Goal: Task Accomplishment & Management: Complete application form

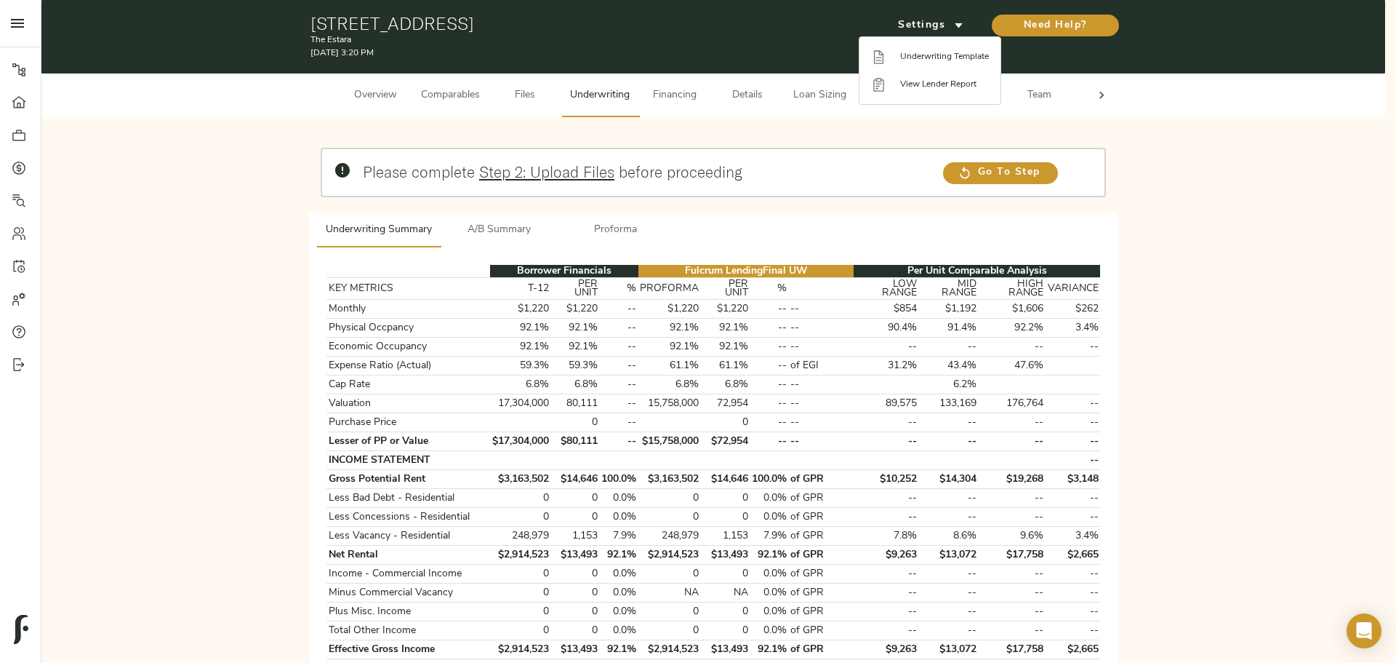
click at [145, 385] on div at bounding box center [698, 331] width 1396 height 663
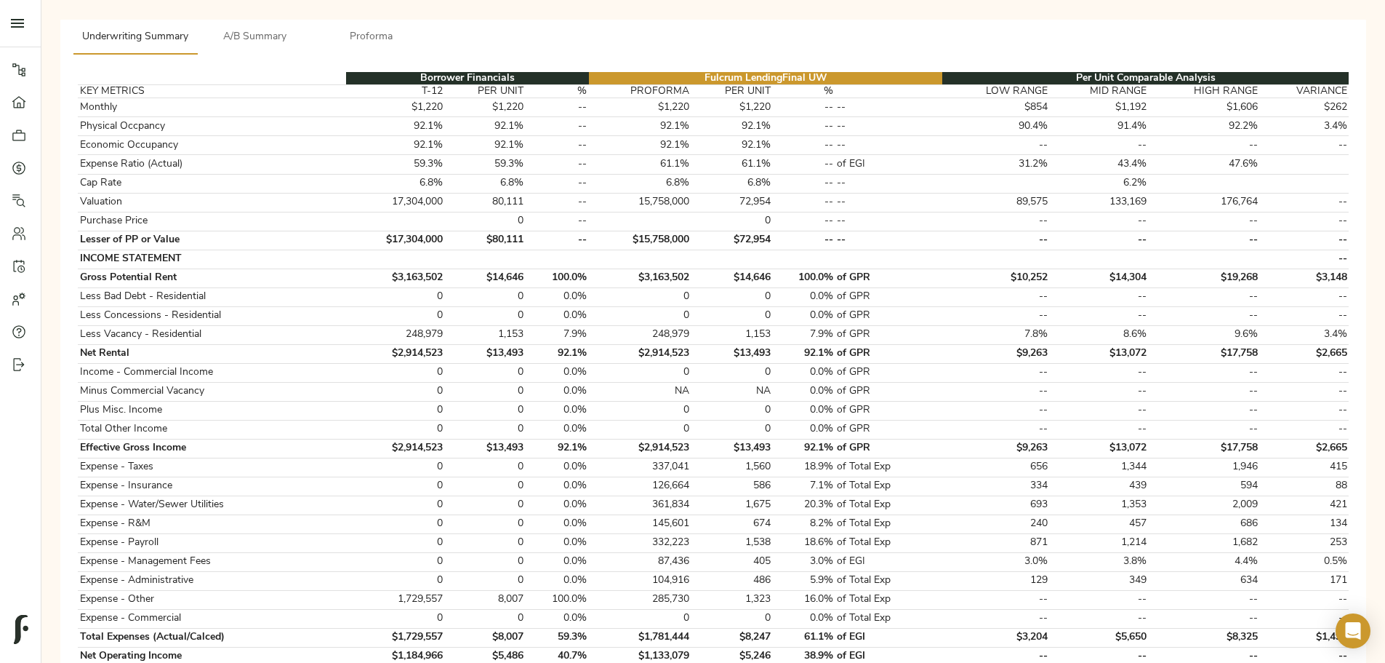
scroll to position [291, 0]
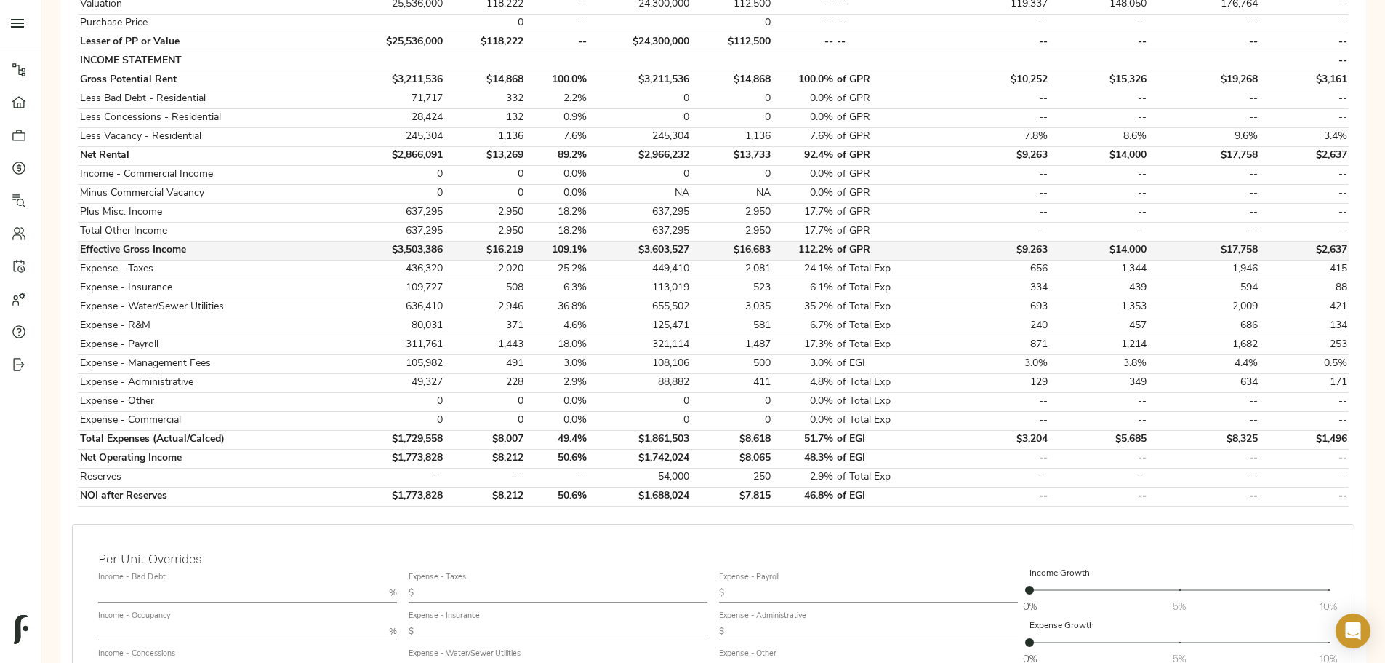
scroll to position [436, 0]
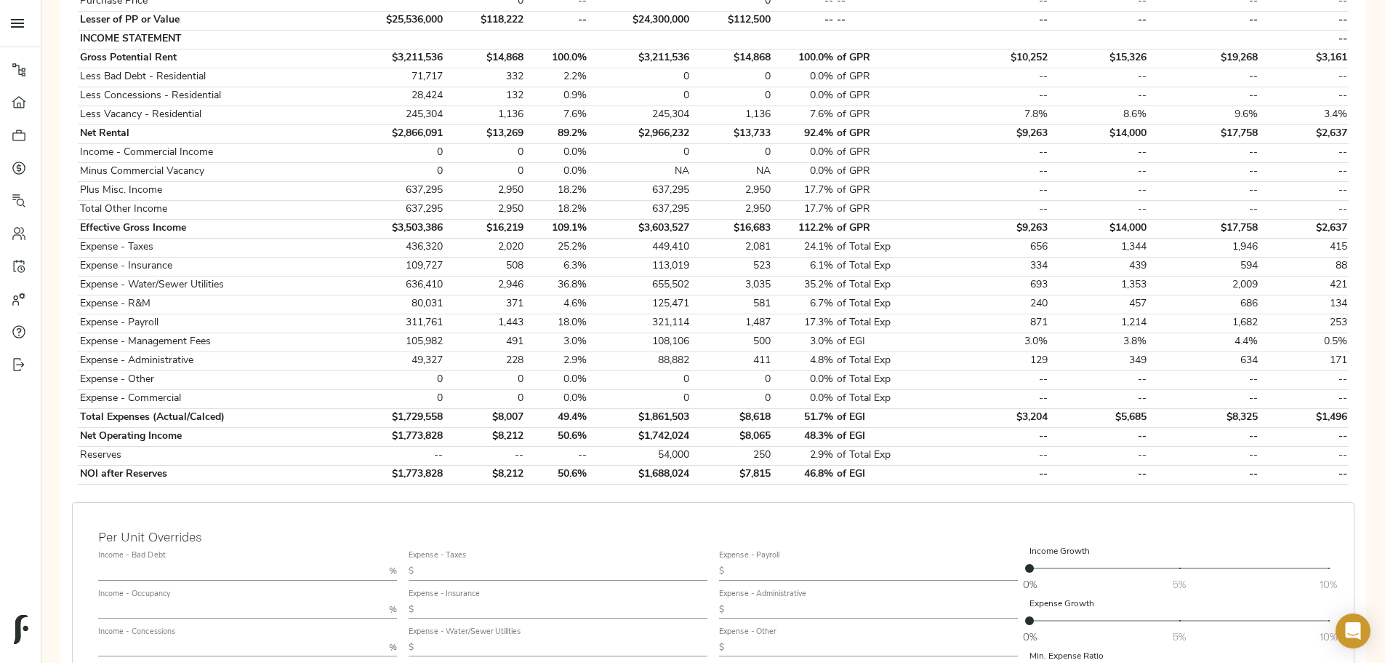
click at [612, 562] on input "text" at bounding box center [564, 570] width 288 height 17
type input "2,544.37"
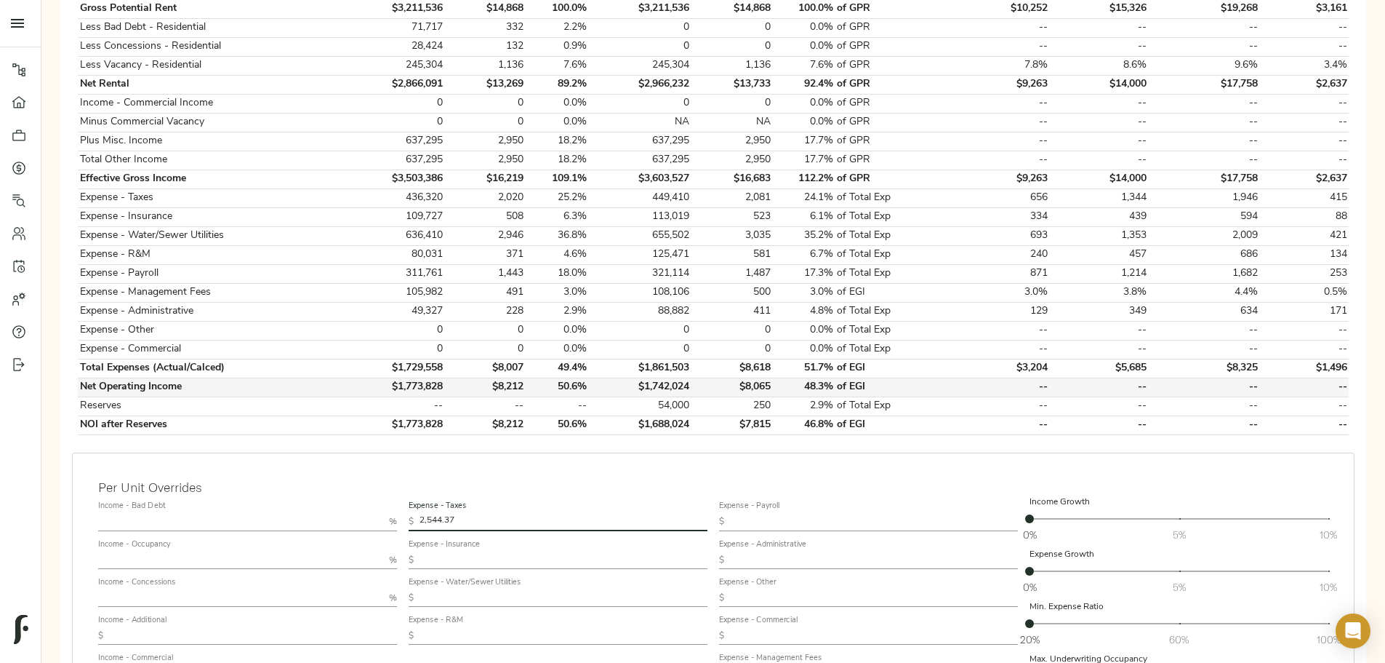
scroll to position [509, 0]
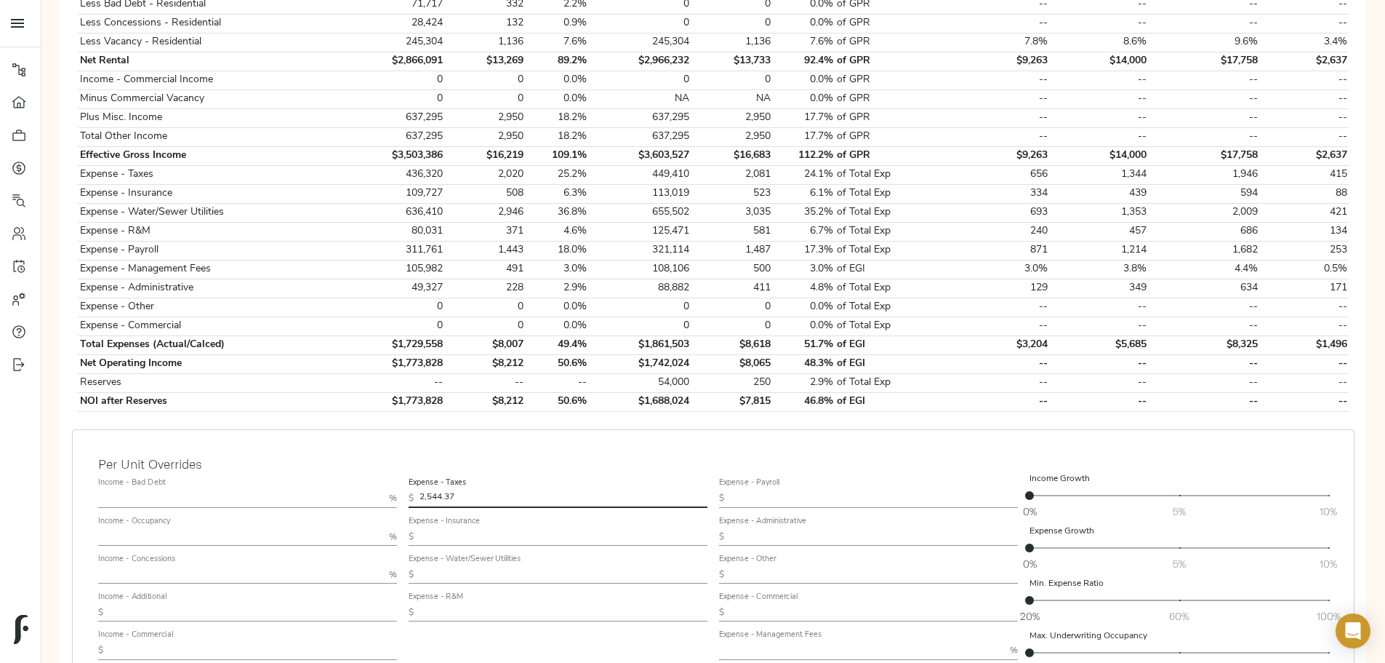
click at [756, 528] on input "text" at bounding box center [874, 536] width 288 height 17
type input "235"
click at [805, 631] on label "Expense - Management Fees" at bounding box center [770, 635] width 103 height 8
click at [807, 641] on input "text" at bounding box center [861, 649] width 285 height 17
type input "3"
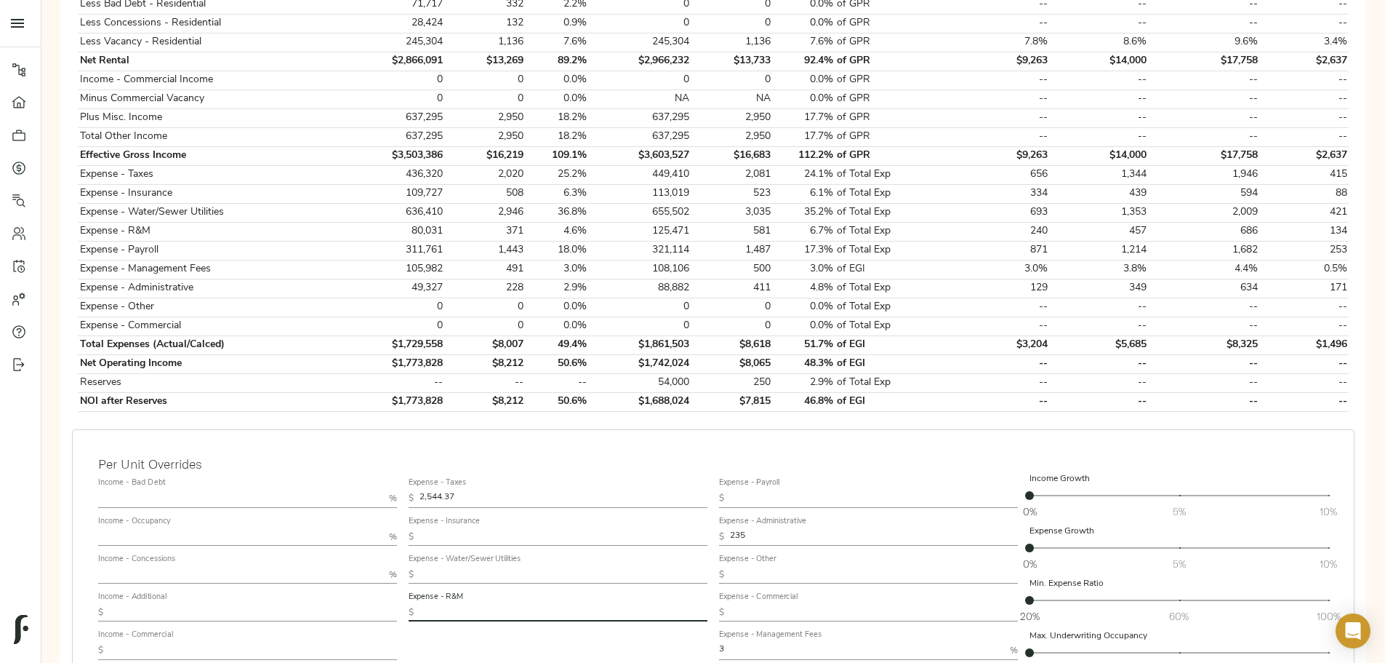
click at [663, 604] on input "text" at bounding box center [564, 612] width 288 height 17
type input "500"
click at [663, 628] on div "Expense - Taxes $ 2,544.37 Expense - Insurance $ Expense - Water/Sewer Utilitie…" at bounding box center [558, 602] width 311 height 273
click at [383, 604] on input "text" at bounding box center [253, 612] width 288 height 17
type input "3,158.81"
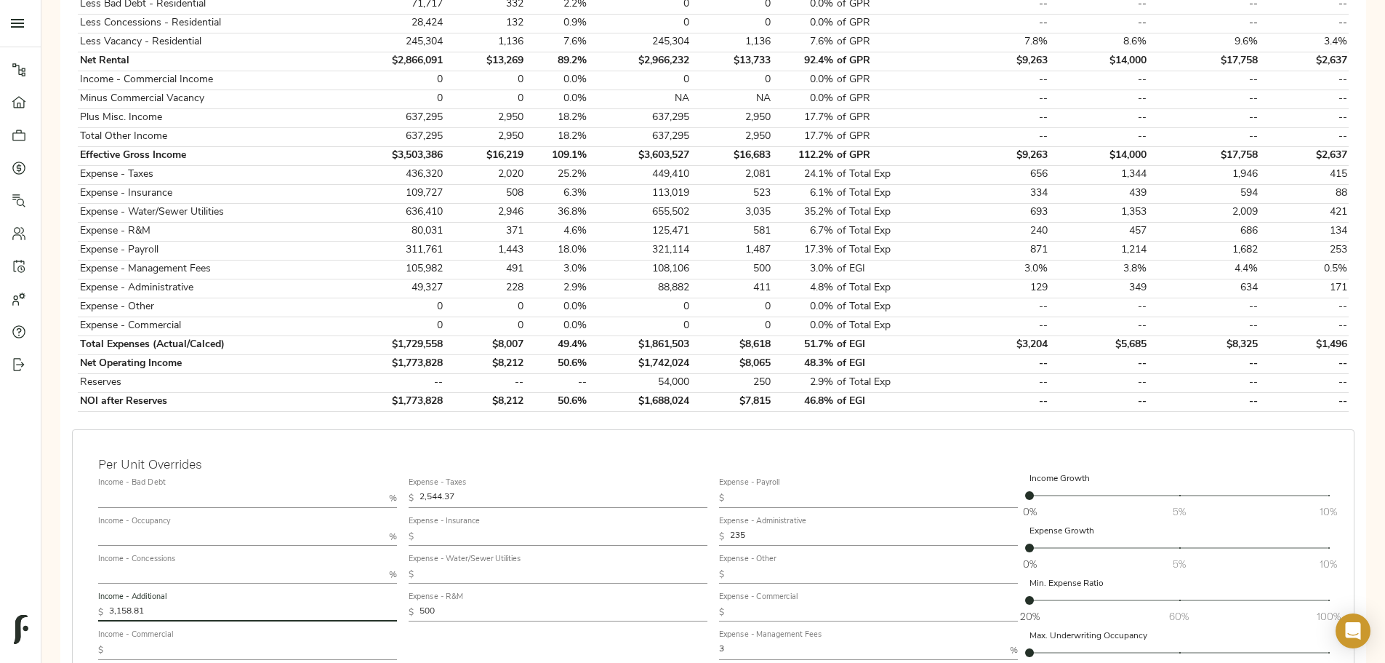
click at [577, 631] on div "Expense - Taxes $ 2,544.37 Expense - Insurance $ Expense - Water/Sewer Utilitie…" at bounding box center [558, 602] width 311 height 273
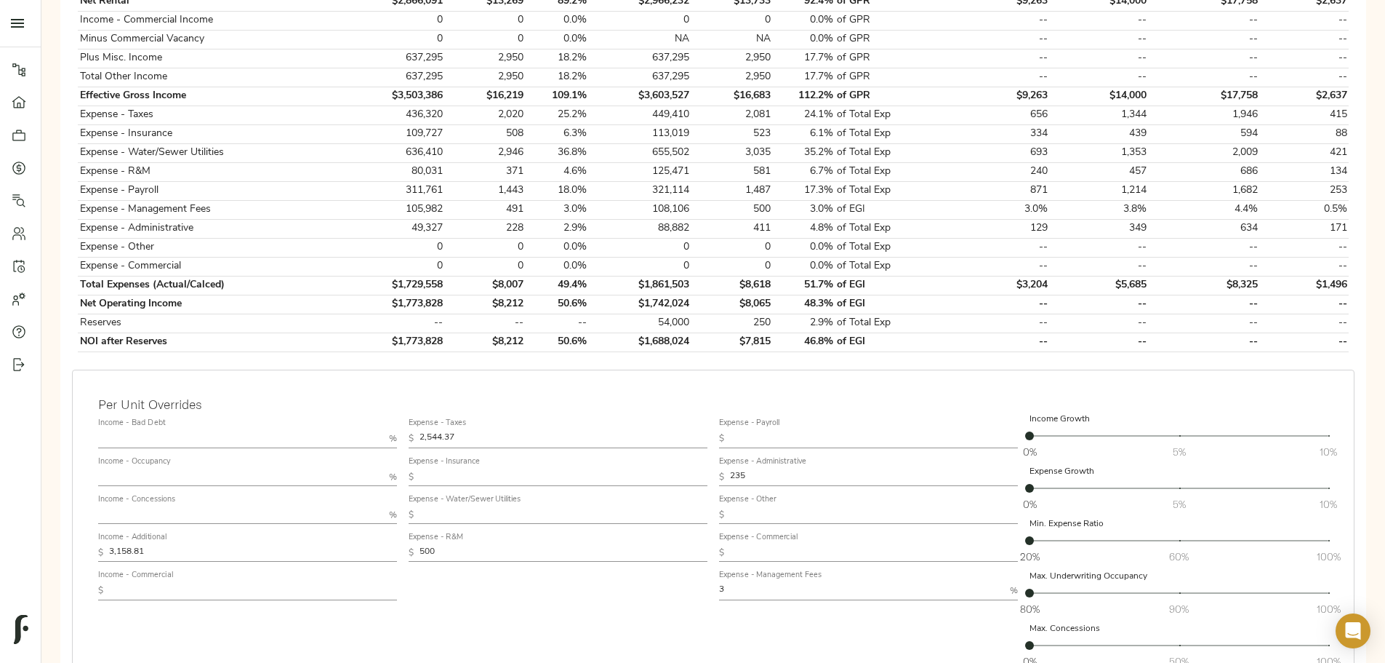
scroll to position [655, 0]
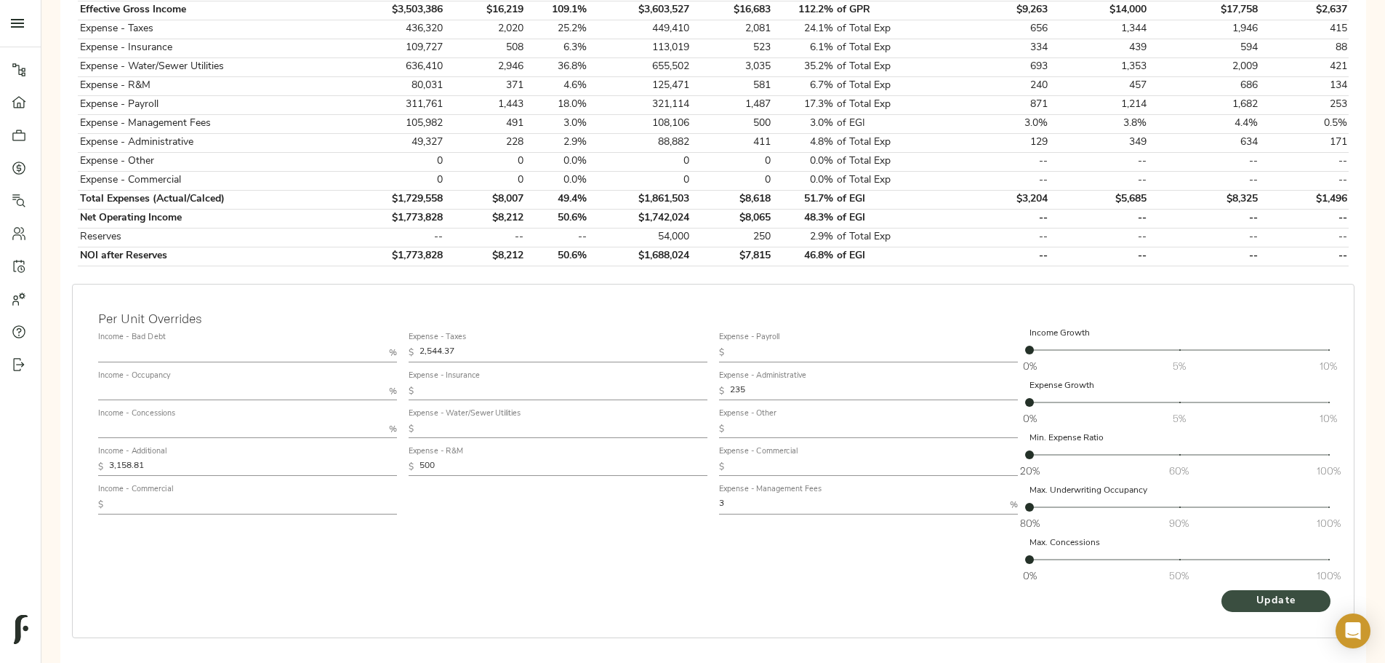
click at [1236, 592] on span "Update" at bounding box center [1276, 601] width 80 height 18
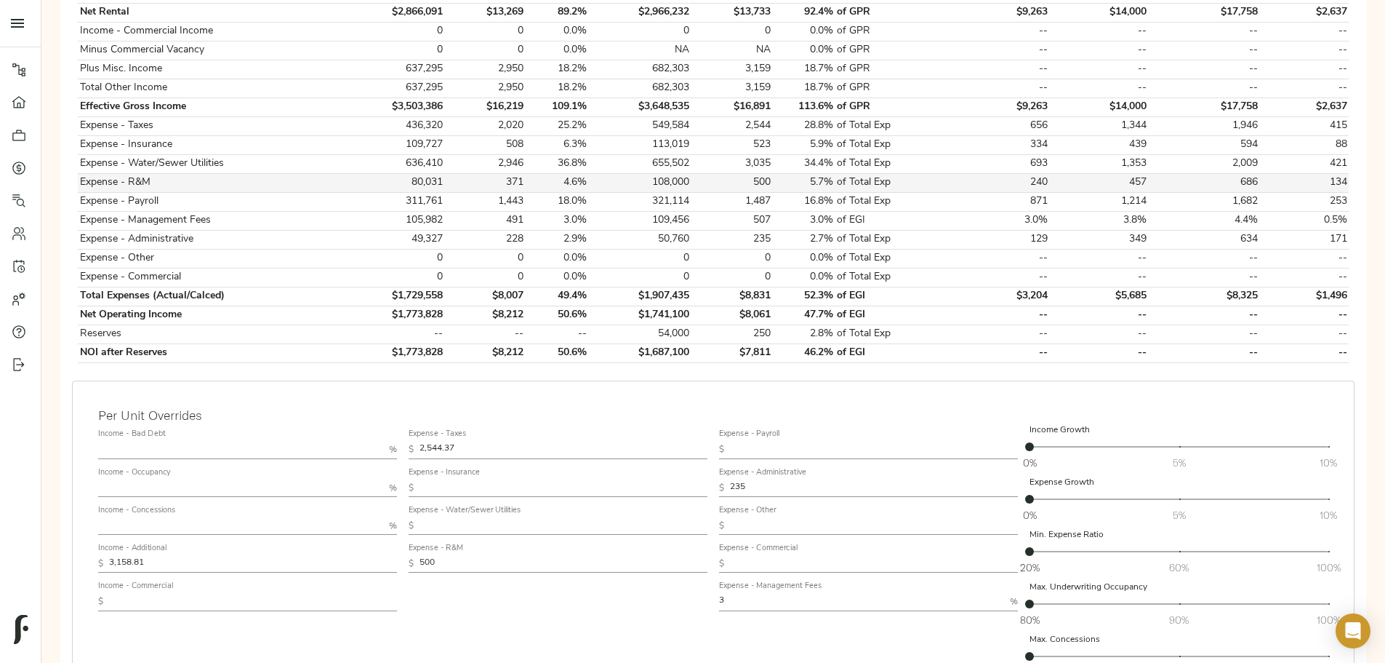
scroll to position [582, 0]
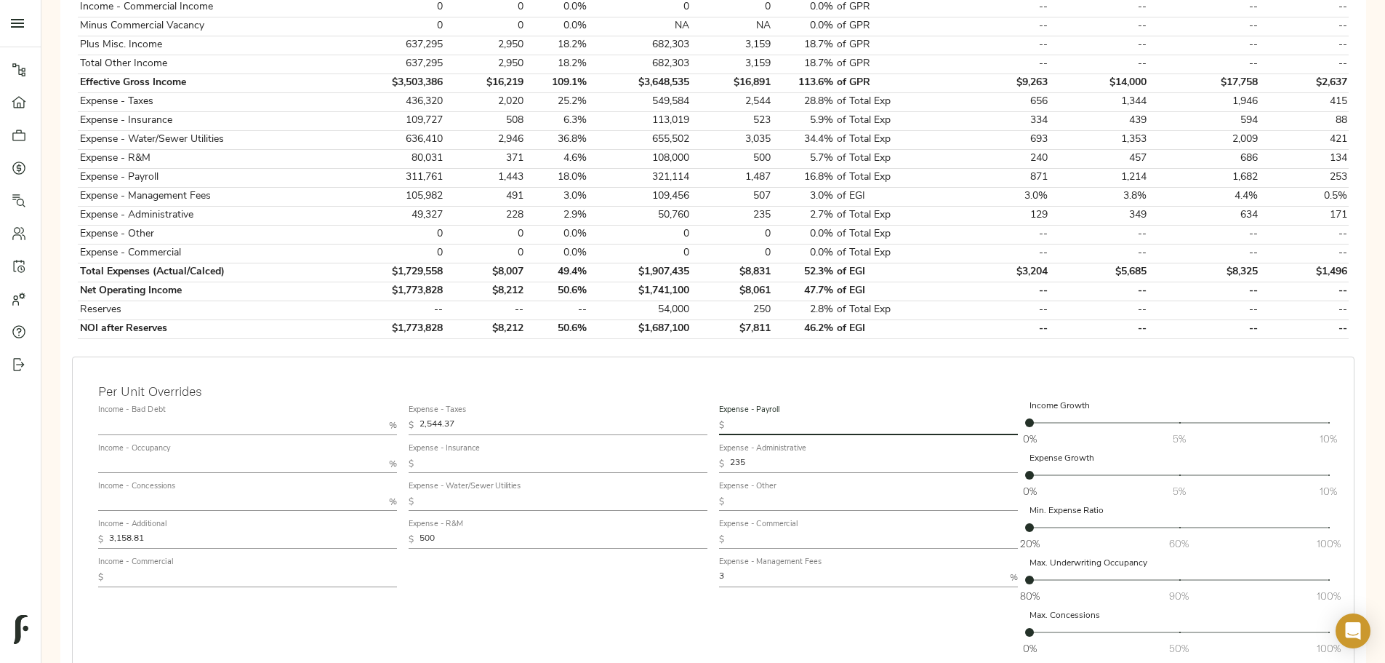
click at [759, 417] on input "text" at bounding box center [874, 425] width 288 height 17
type input "1,466.14"
click at [1236, 662] on span "Update" at bounding box center [1276, 674] width 80 height 18
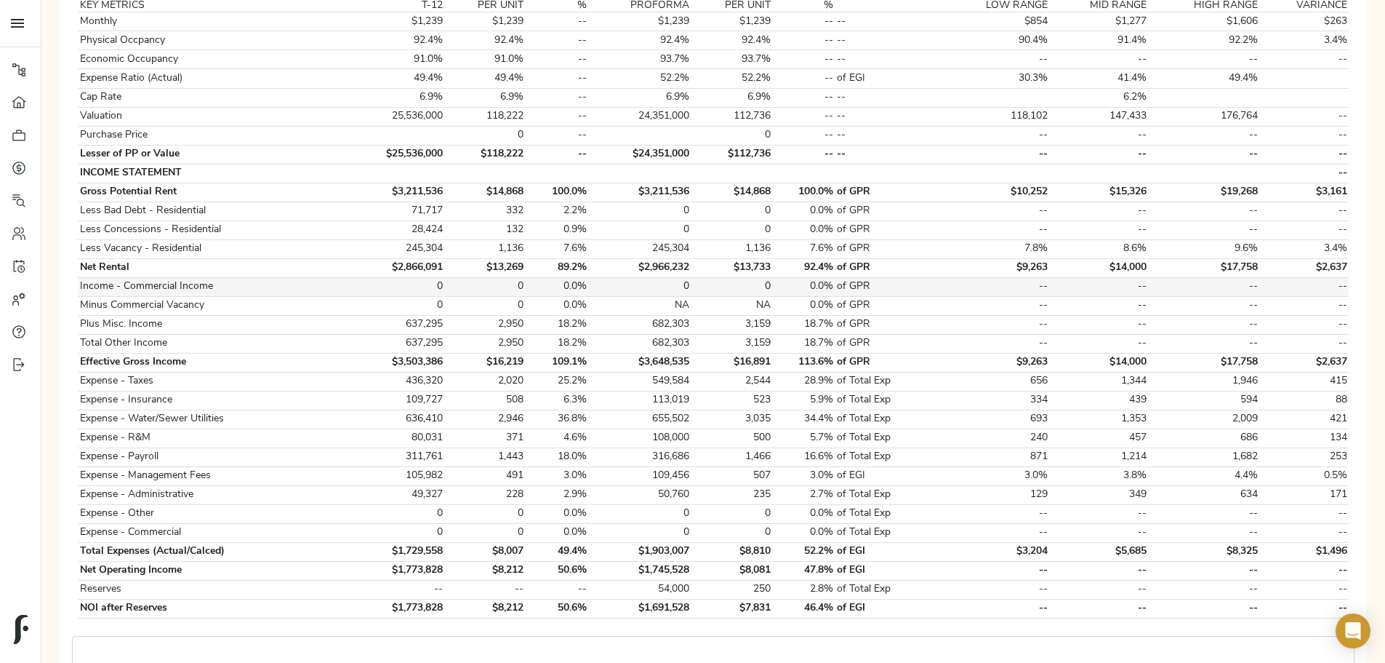
scroll to position [436, 0]
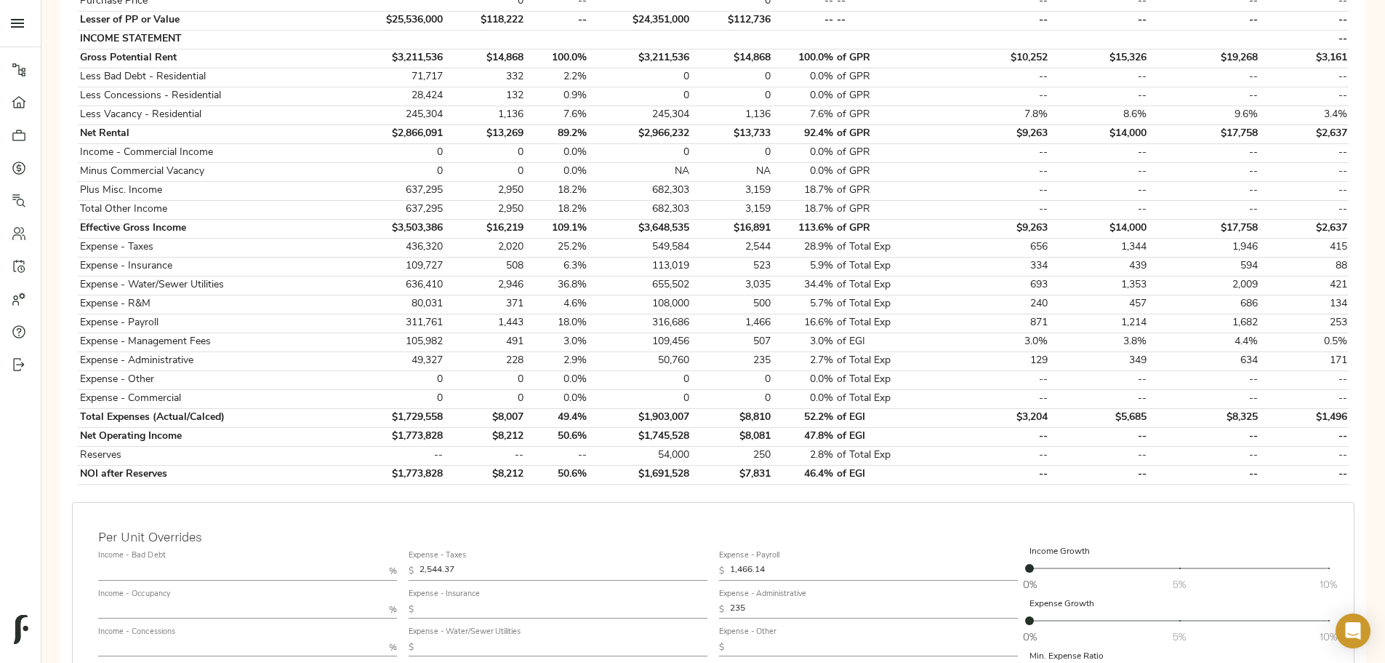
click at [746, 562] on input "1,466.14" at bounding box center [874, 570] width 288 height 17
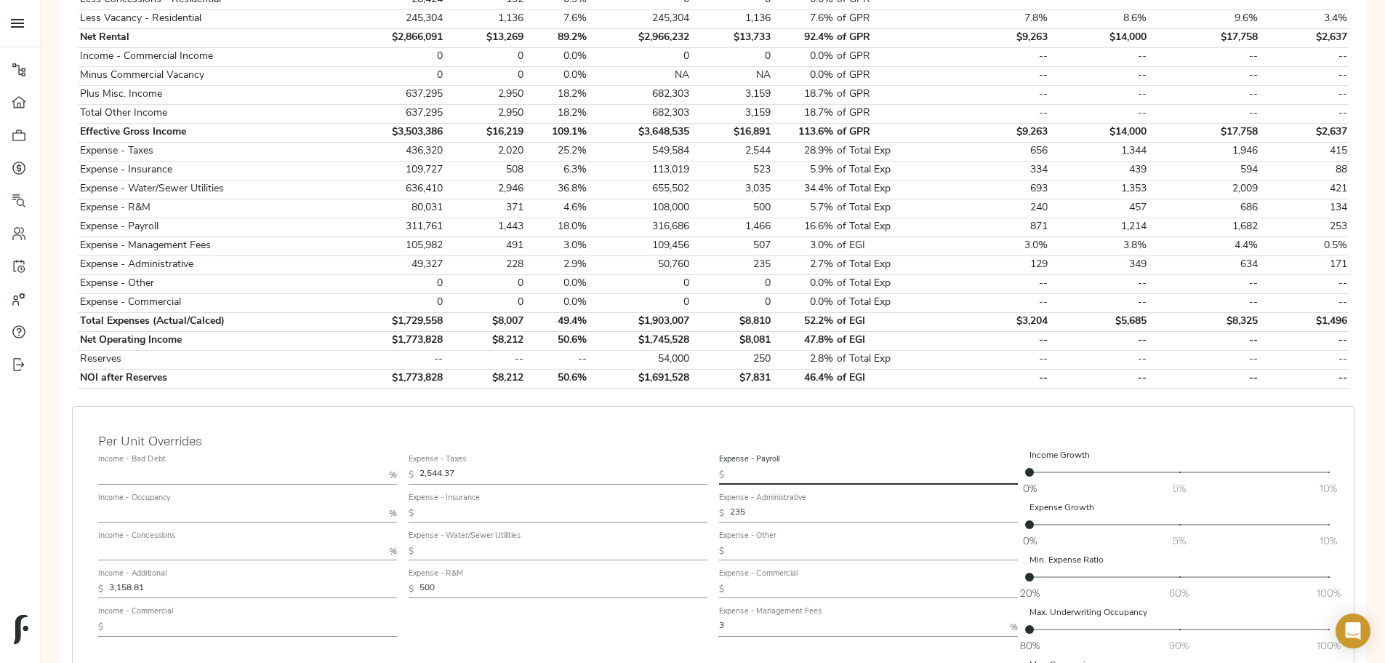
scroll to position [655, 0]
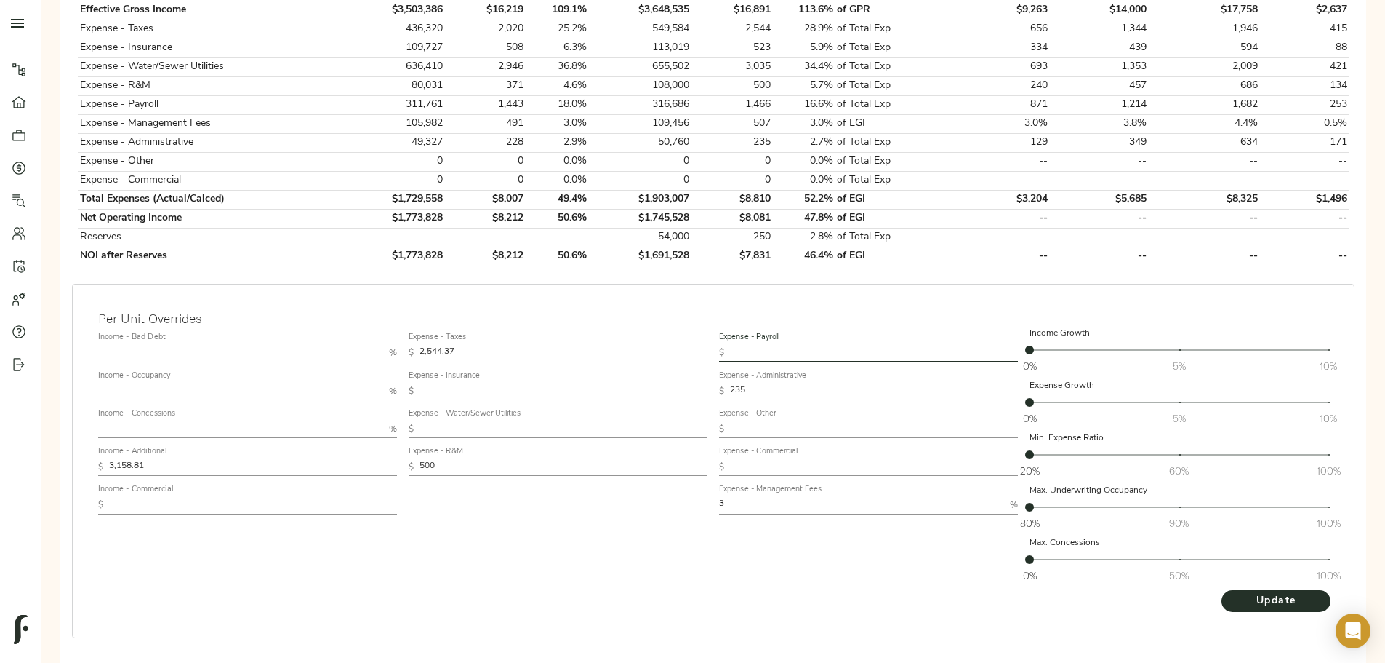
click at [463, 448] on label "Expense - R&M" at bounding box center [436, 452] width 55 height 8
click at [583, 458] on input "500" at bounding box center [564, 466] width 288 height 17
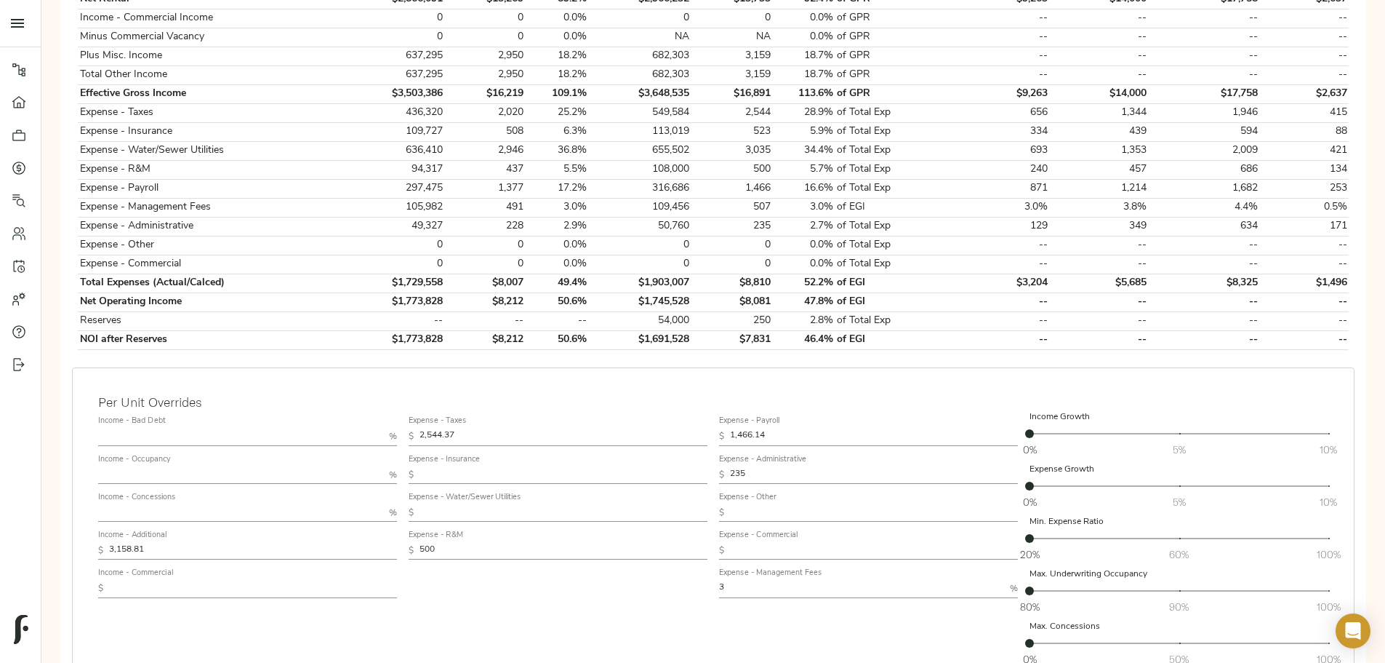
scroll to position [582, 0]
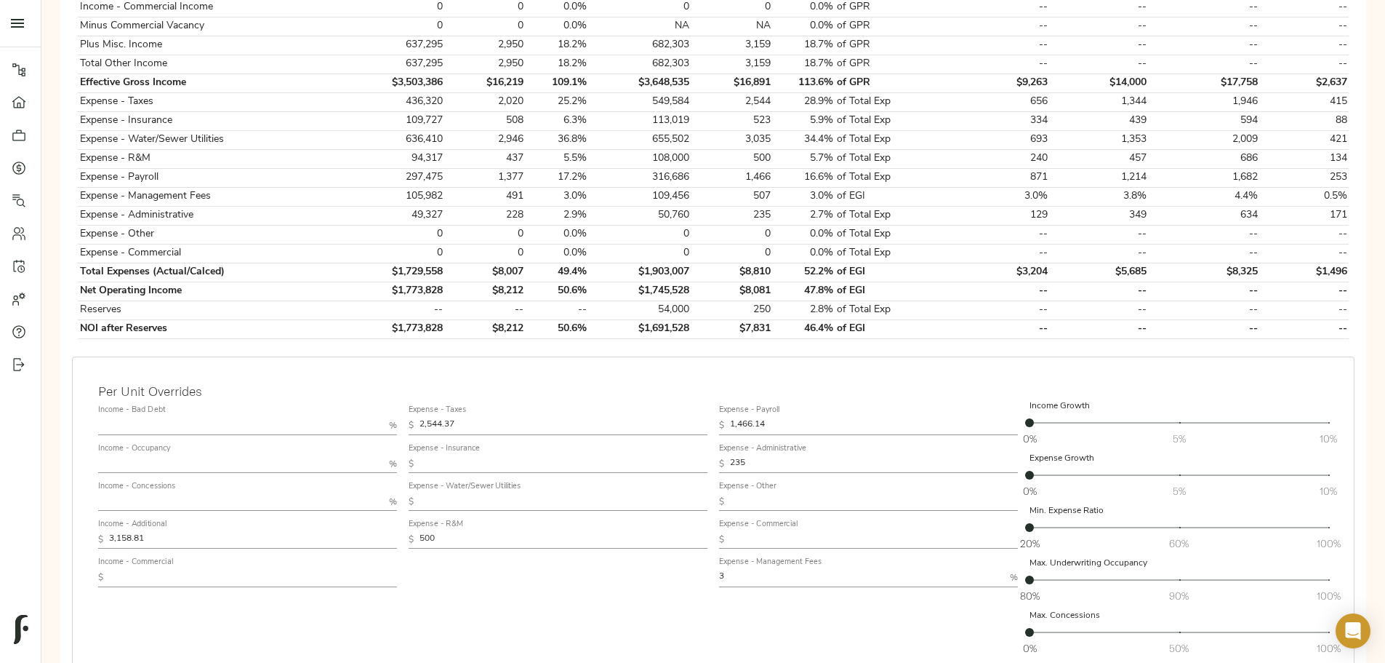
click at [565, 531] on input "500" at bounding box center [564, 539] width 288 height 17
type input "450"
click at [639, 578] on div "Expense - Taxes $ 2,544.37 Expense - Insurance $ Expense - Water/Sewer Utilitie…" at bounding box center [558, 529] width 311 height 273
click at [766, 417] on input "1,466.14" at bounding box center [874, 425] width 288 height 17
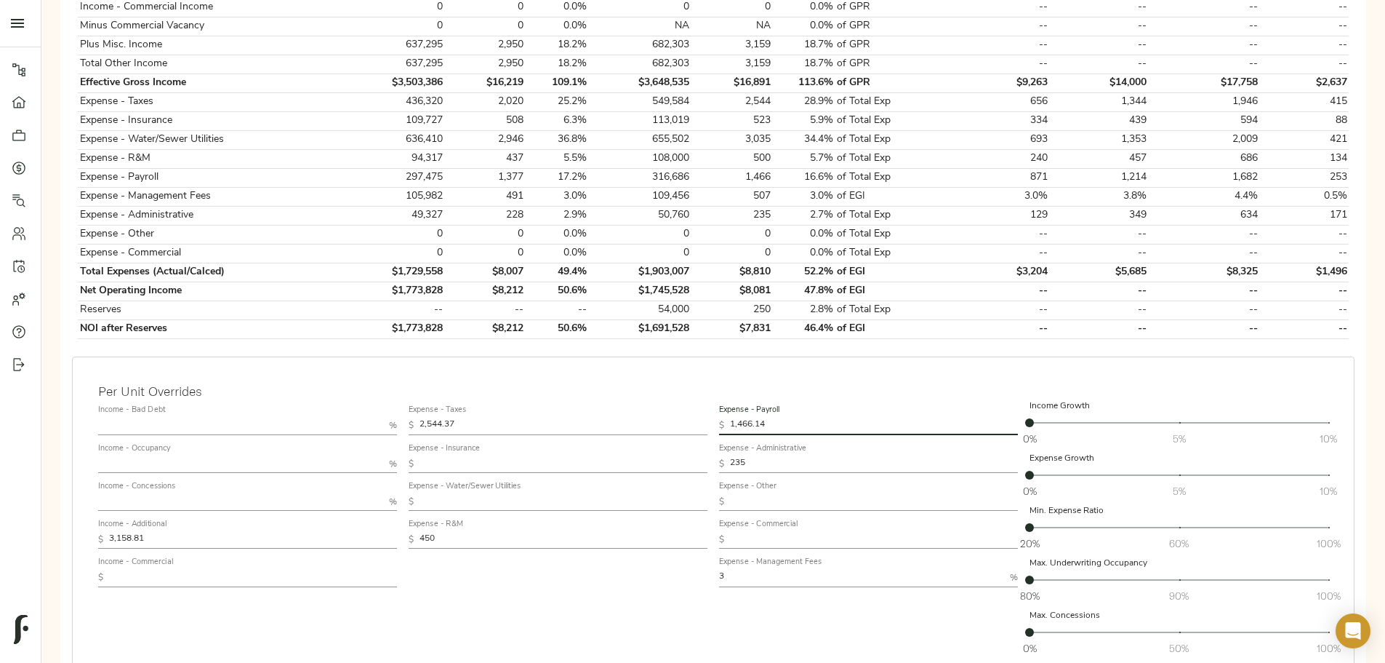
click at [766, 417] on input "1,466.14" at bounding box center [874, 425] width 288 height 17
type input "1,418.31"
click at [1236, 662] on span "Update" at bounding box center [1276, 674] width 80 height 18
click at [383, 417] on input "text" at bounding box center [240, 425] width 285 height 17
type input "1"
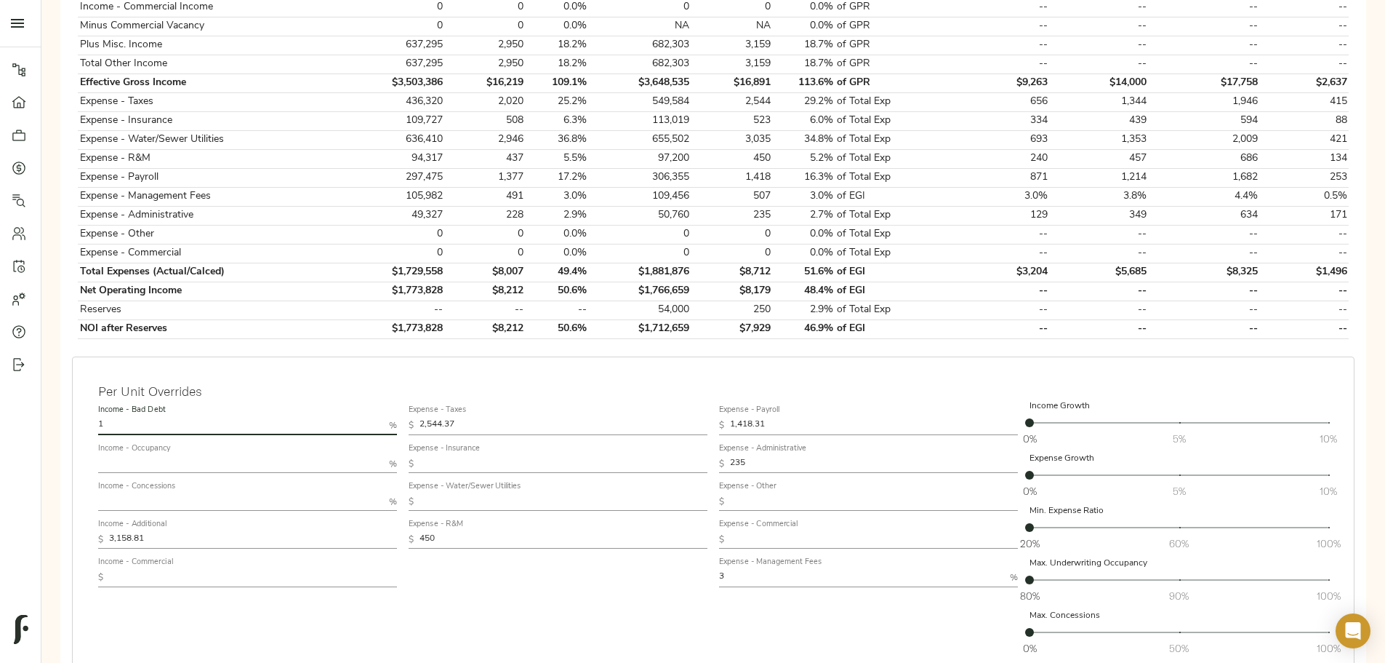
click at [607, 366] on div "Per Unit Overrides Income - Bad Debt 1 % Income - Occupancy % Income - Concessi…" at bounding box center [713, 533] width 1283 height 354
click at [1236, 662] on span "Update" at bounding box center [1276, 674] width 80 height 18
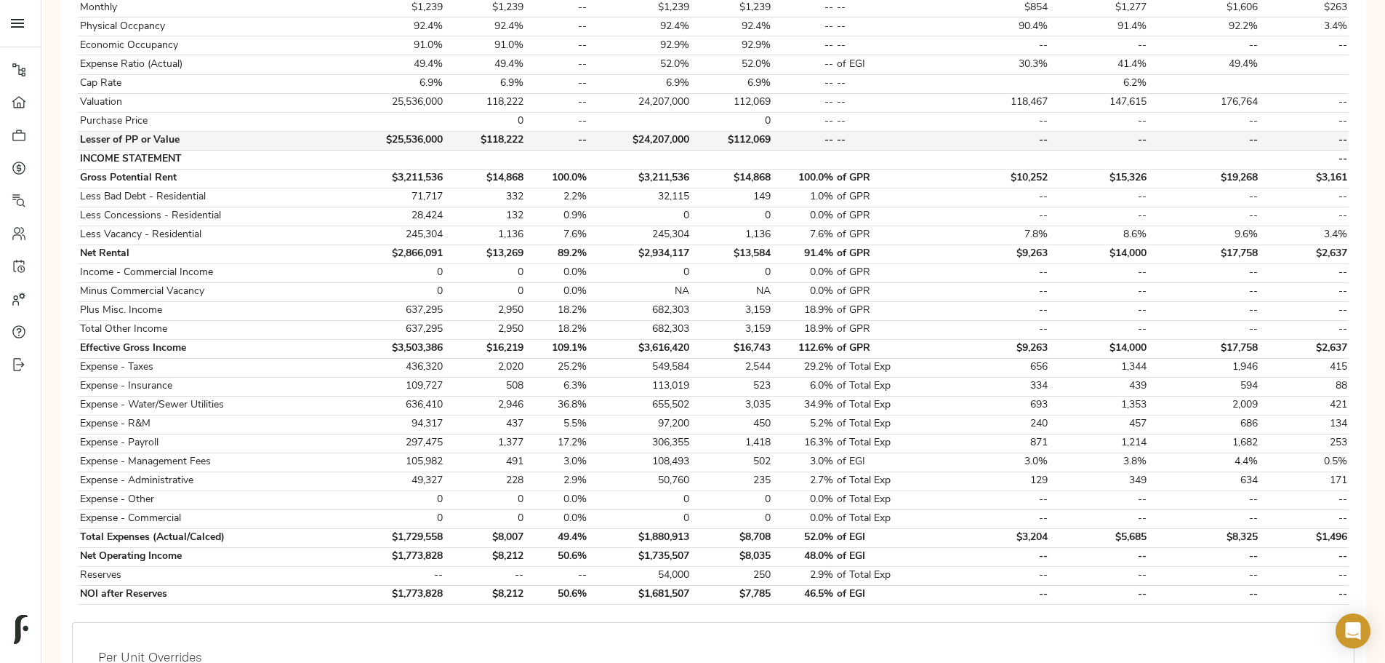
scroll to position [436, 0]
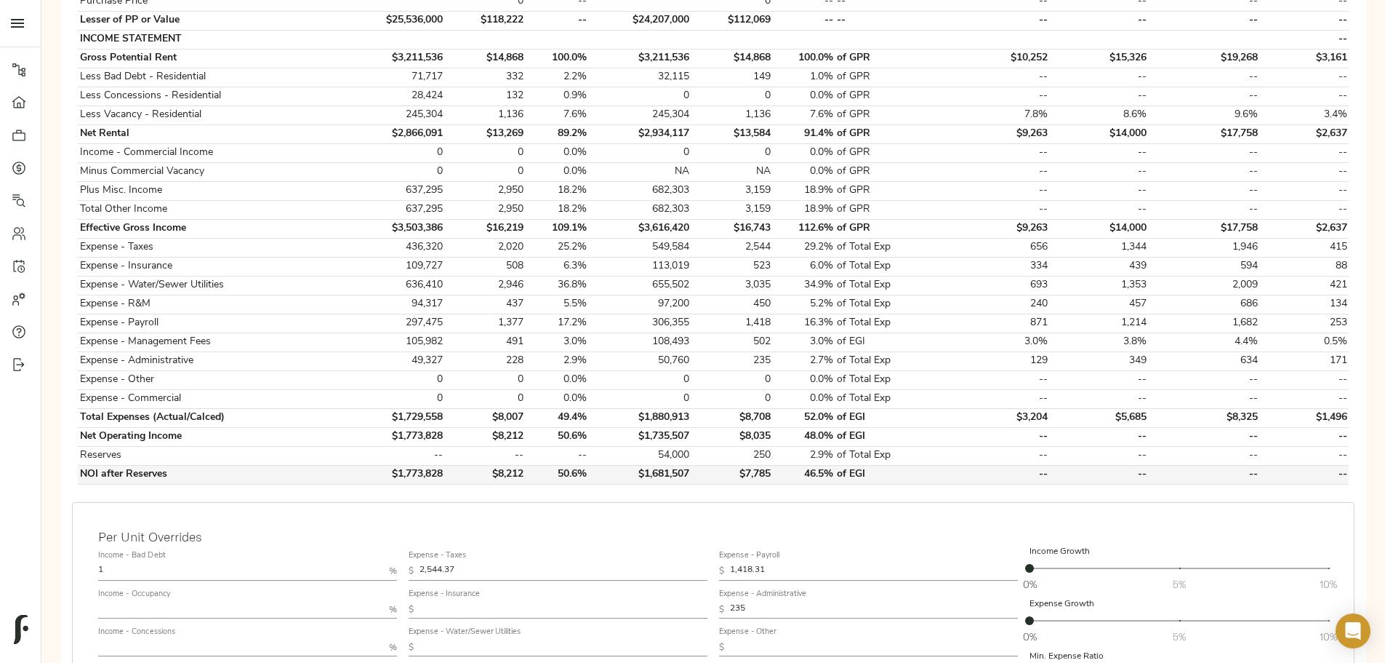
click at [690, 465] on td "$1,681,507" at bounding box center [640, 474] width 103 height 19
copy td "$1,681,507"
click at [290, 283] on div "Please complete Step 2: Upload Files before proceeding Go To Step Underwriting …" at bounding box center [713, 305] width 1321 height 1200
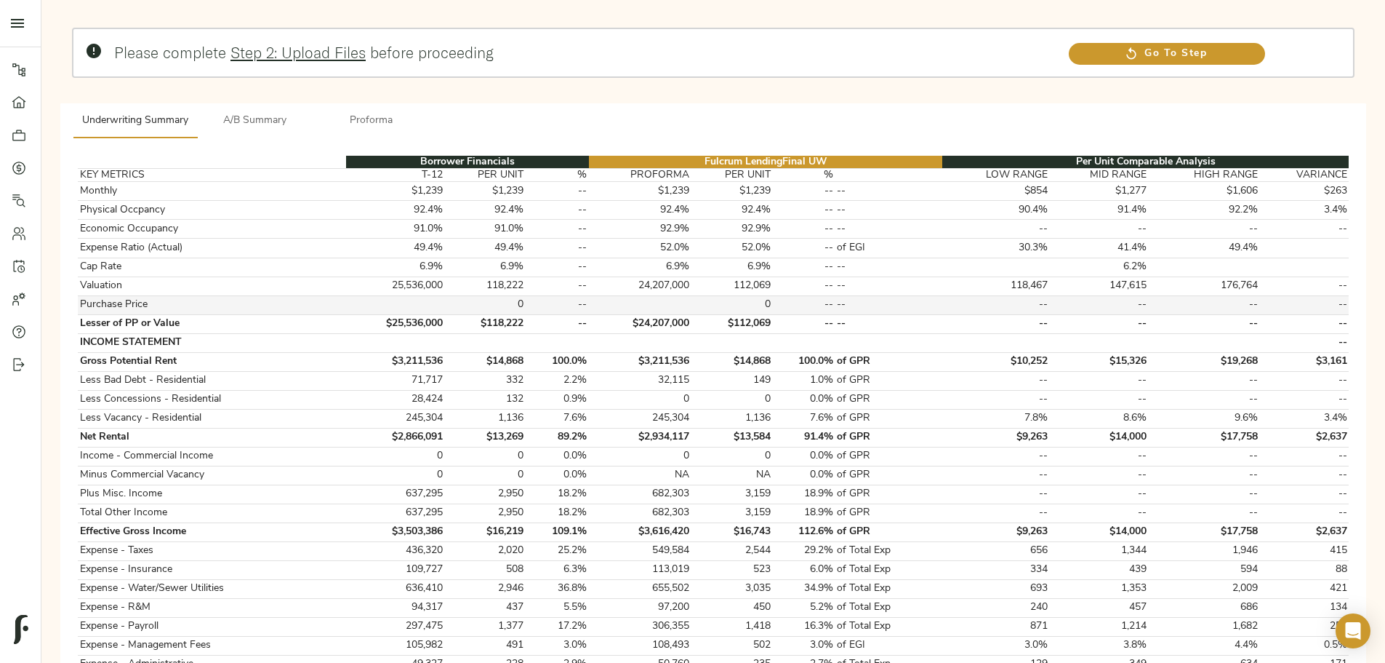
scroll to position [0, 0]
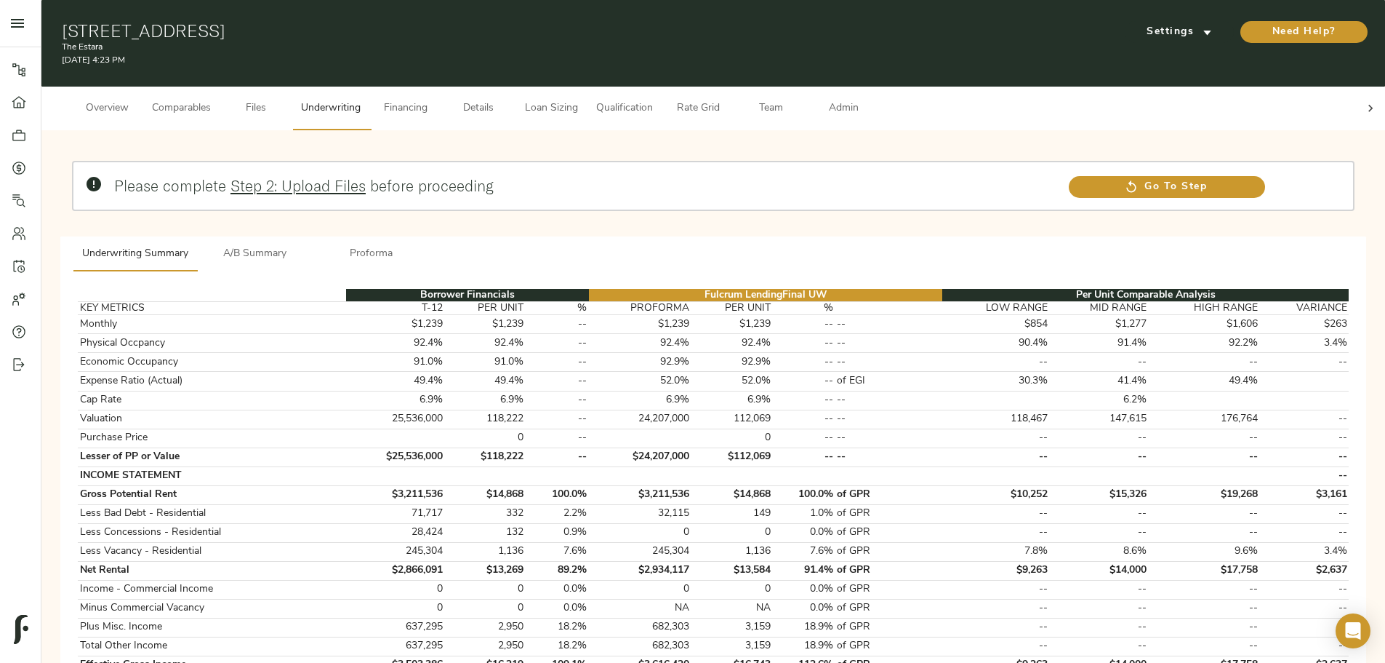
click at [442, 87] on button "Financing" at bounding box center [405, 109] width 73 height 44
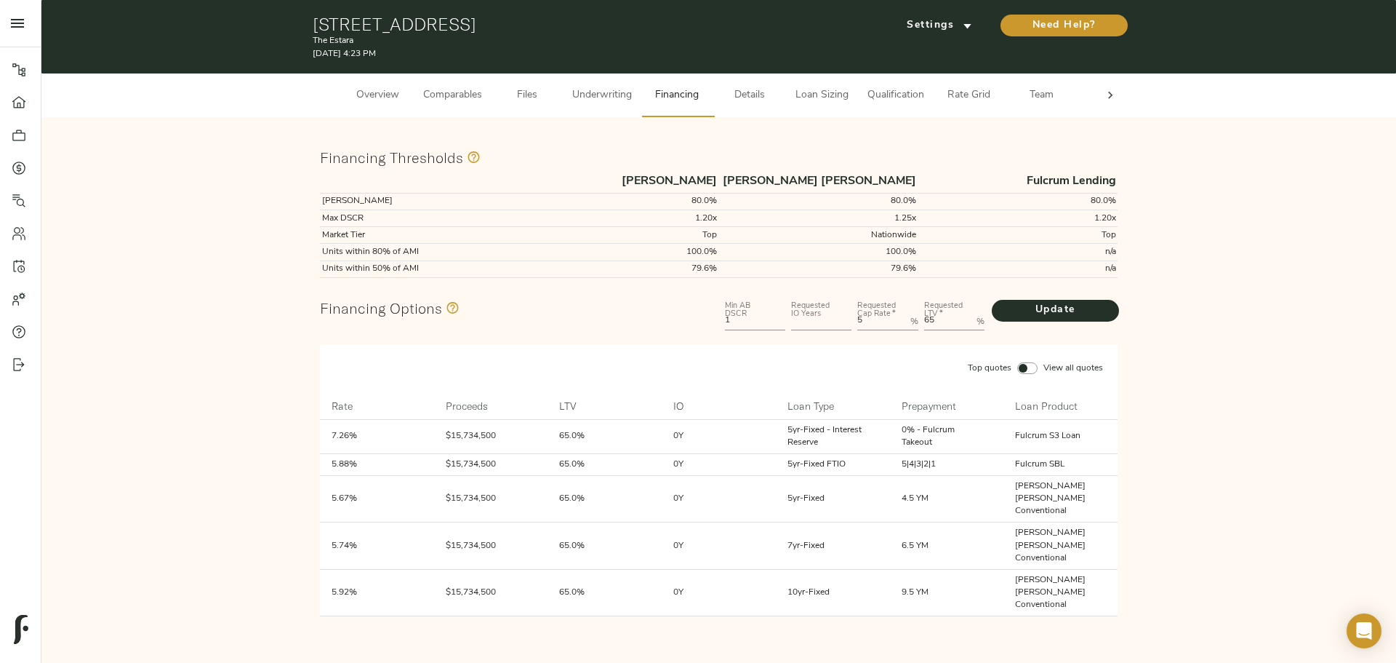
click at [871, 329] on Rate "5" at bounding box center [880, 321] width 47 height 17
type Rate "6"
click at [809, 321] on input "number" at bounding box center [821, 321] width 60 height 17
type input "5"
click at [1043, 311] on span "Update" at bounding box center [1056, 310] width 98 height 18
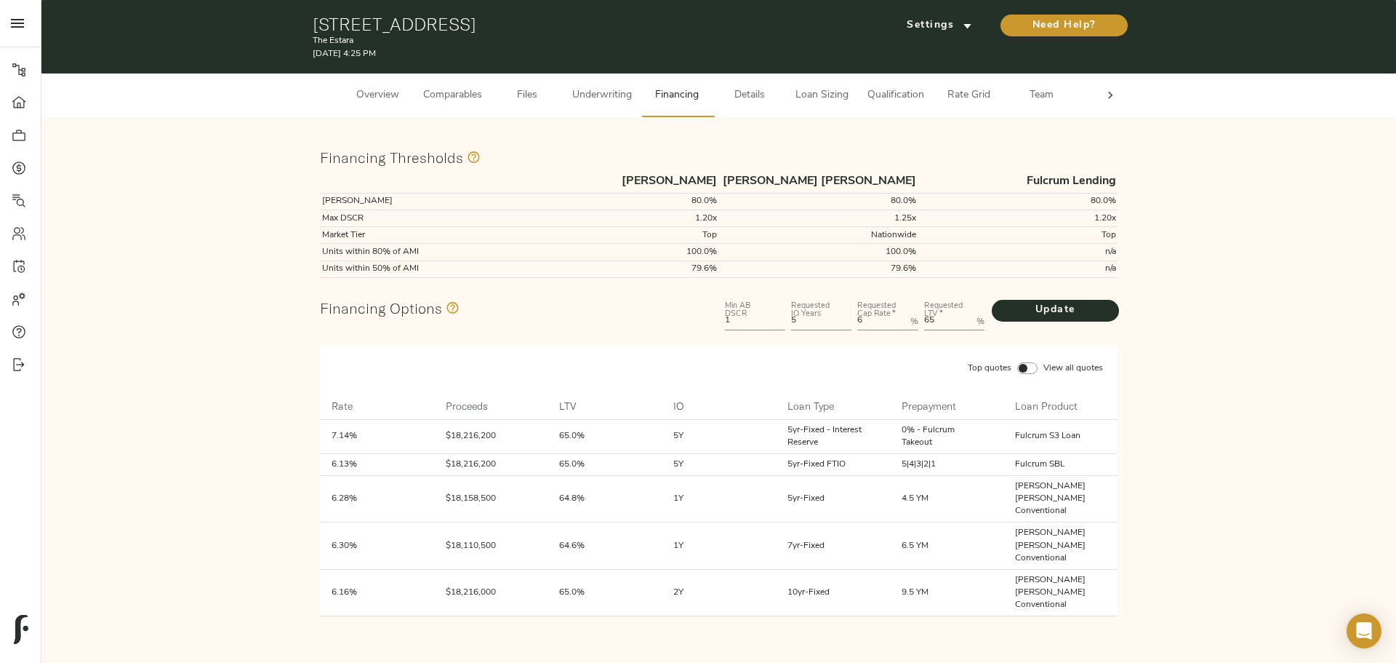
click at [1126, 95] on div "Overview Comparables Files Underwriting Financing Details Loan Sizing Qualifica…" at bounding box center [718, 95] width 1355 height 44
click at [463, 92] on span "Comparables" at bounding box center [452, 96] width 59 height 18
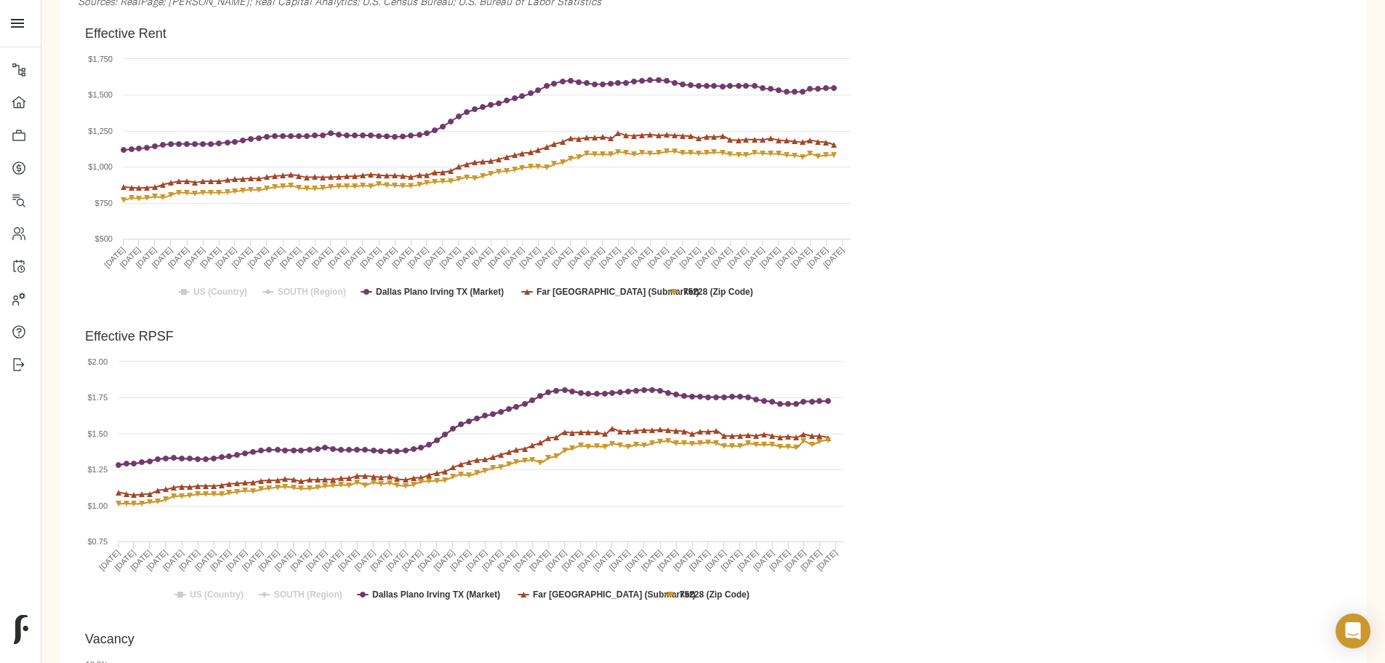
scroll to position [73, 0]
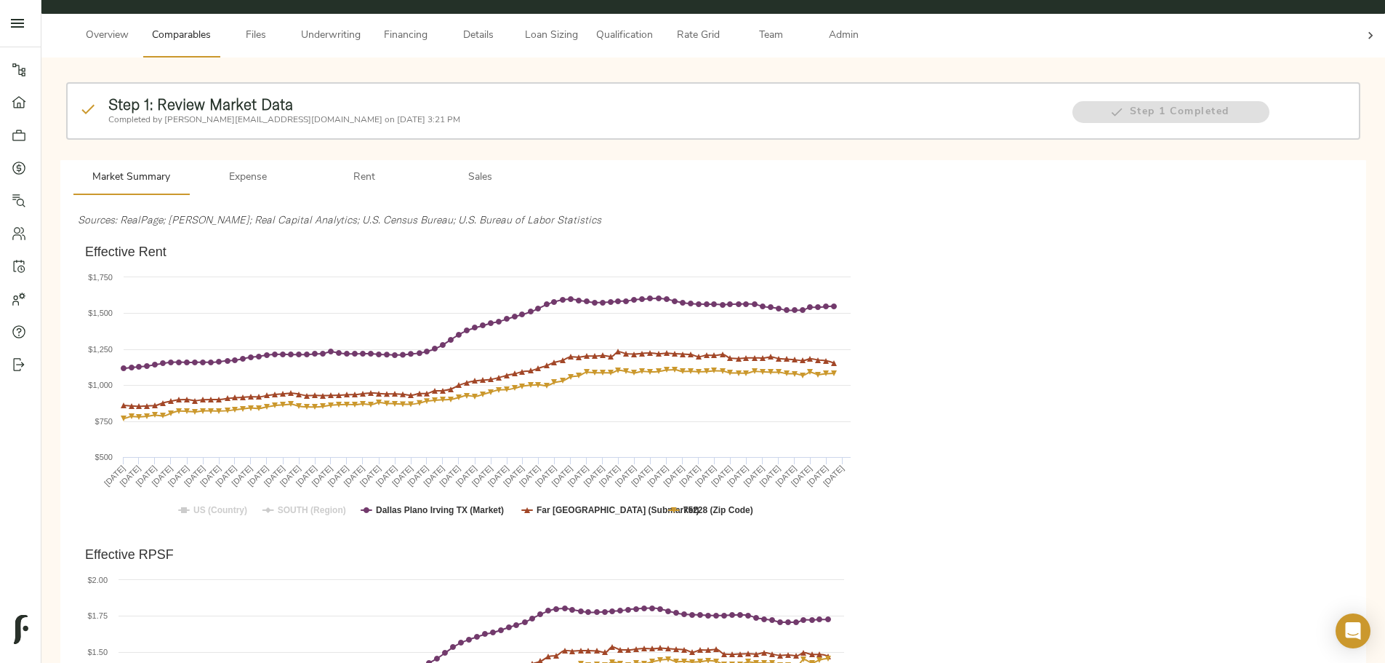
click at [1369, 32] on icon at bounding box center [1371, 35] width 4 height 7
click at [871, 27] on span "Admin" at bounding box center [843, 36] width 55 height 18
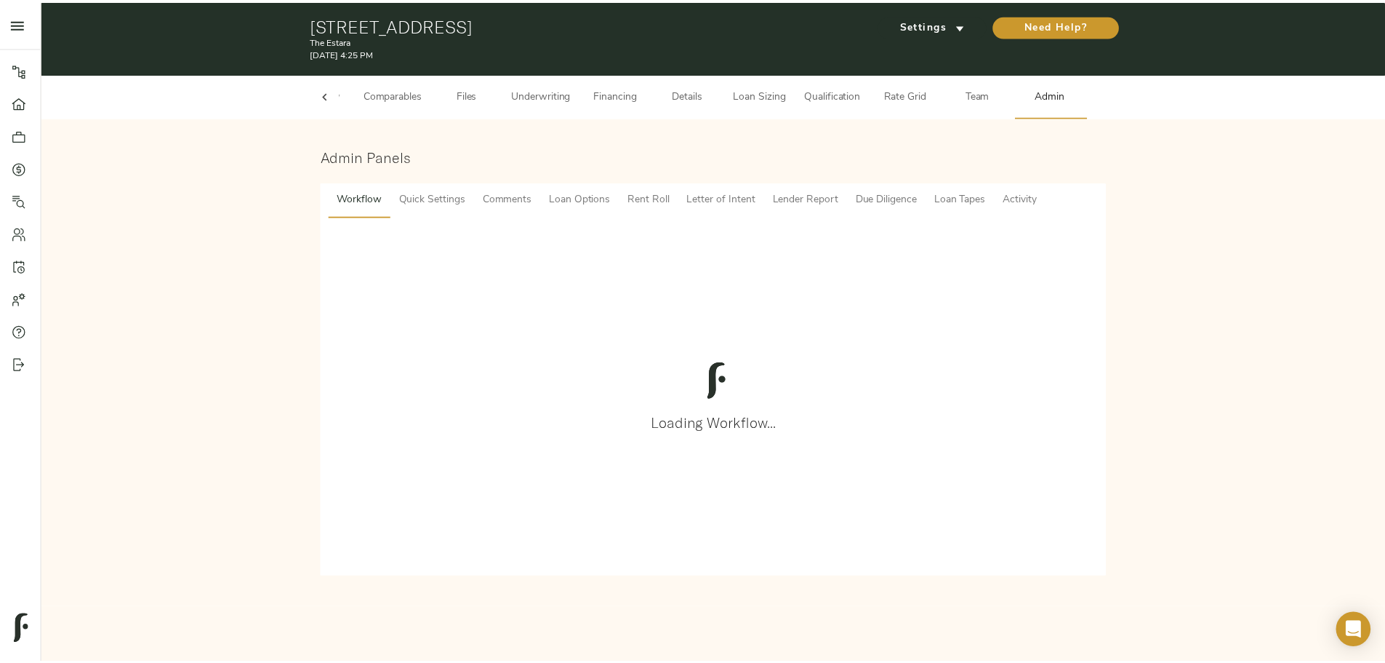
scroll to position [0, 57]
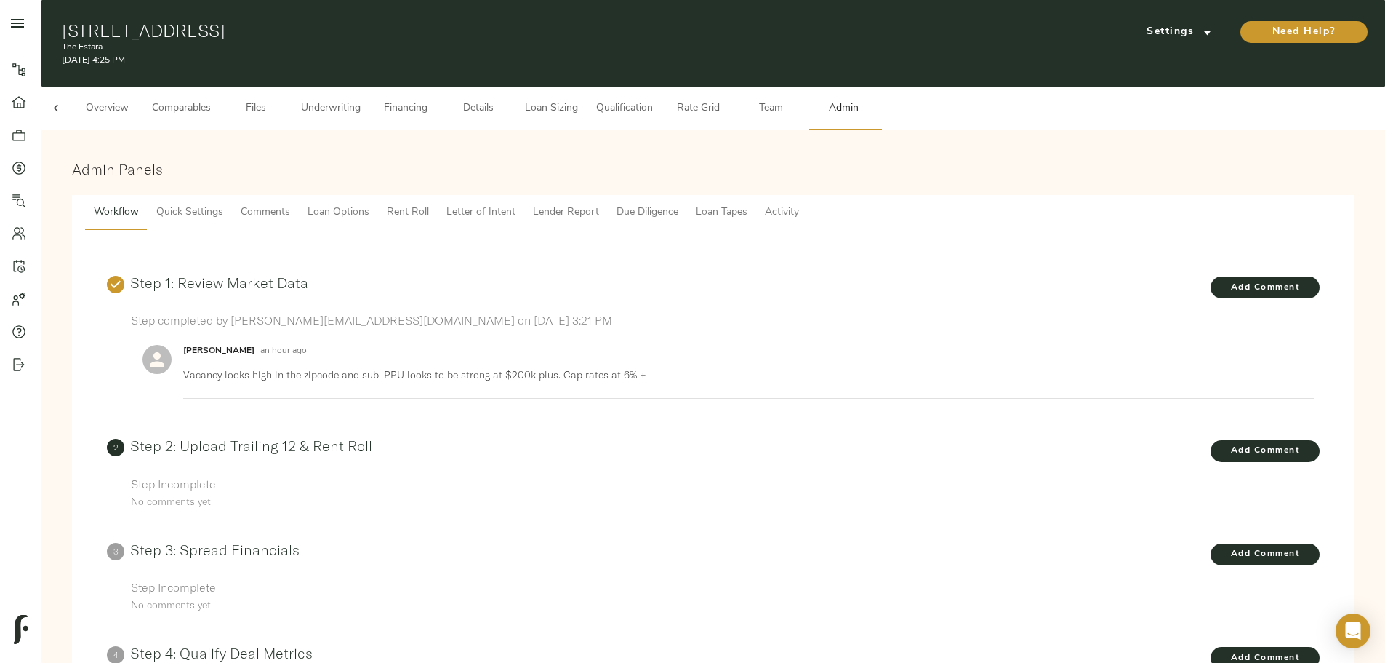
click at [599, 204] on span "Lender Report" at bounding box center [566, 213] width 66 height 18
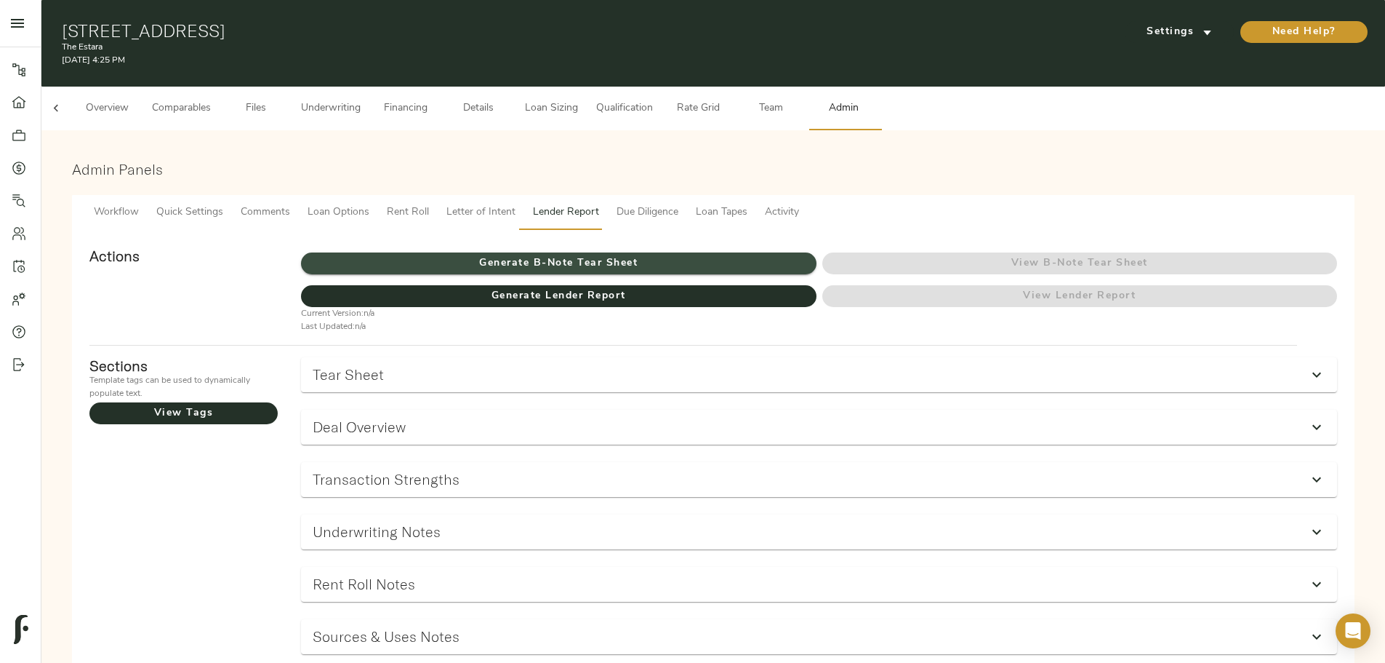
click at [663, 255] on span "Generate B-Note Tear Sheet" at bounding box center [558, 264] width 515 height 18
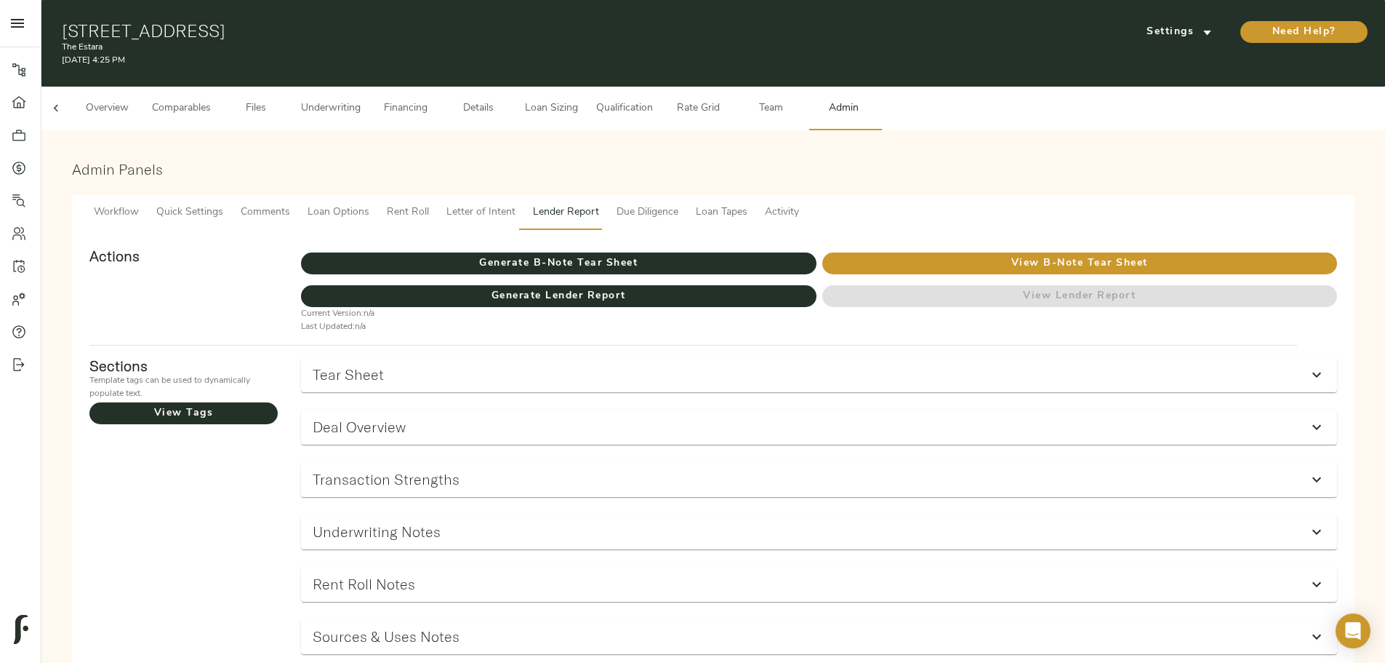
click at [361, 100] on span "Underwriting" at bounding box center [331, 109] width 60 height 18
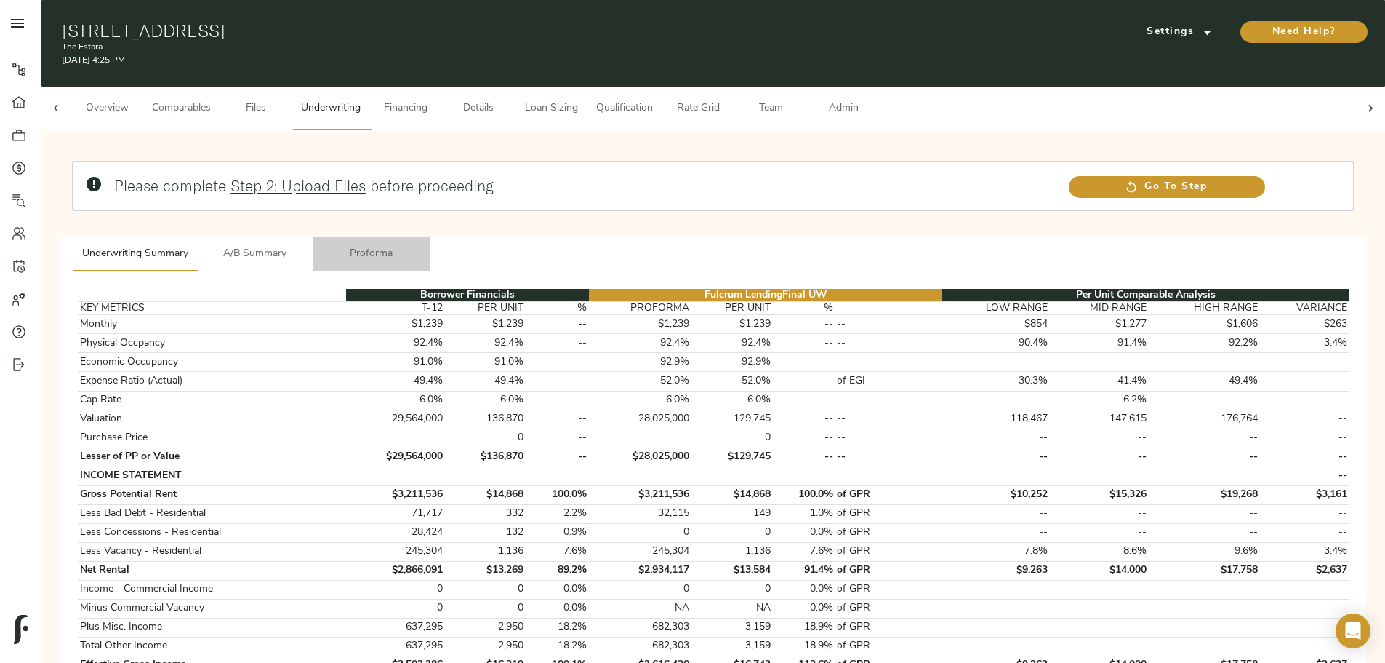
click at [421, 245] on span "Proforma" at bounding box center [371, 254] width 99 height 18
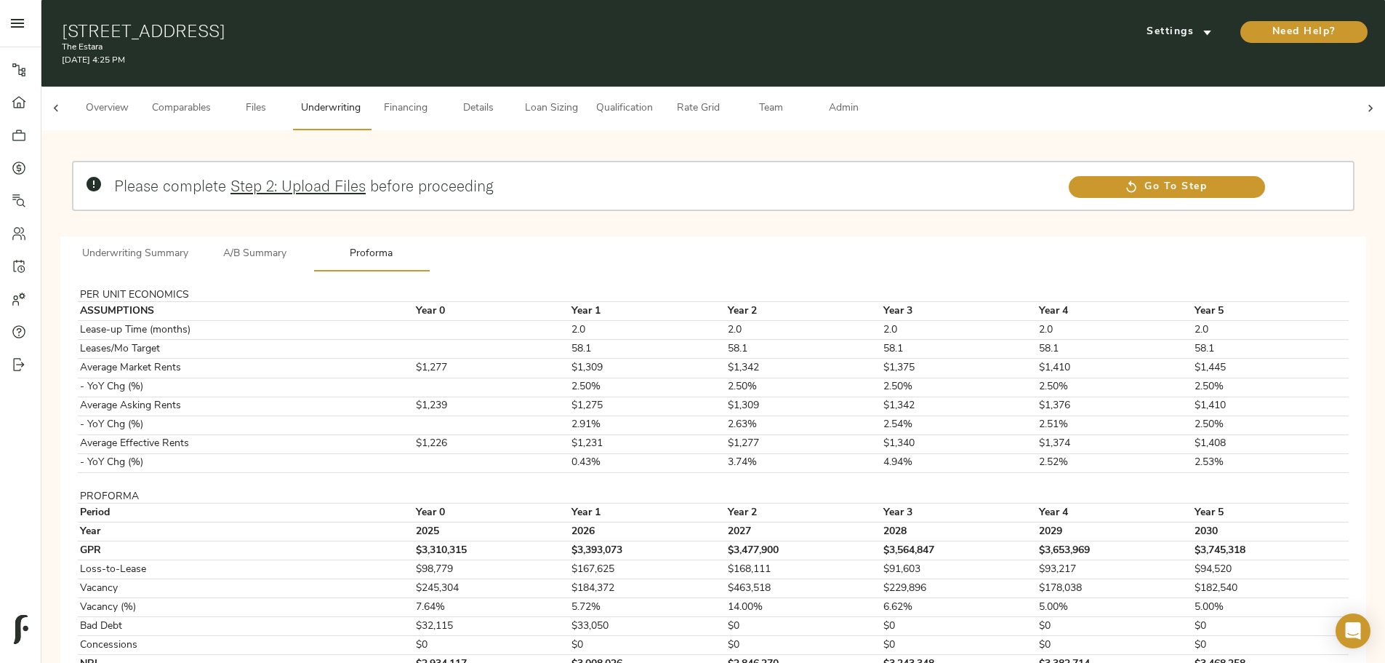
click at [305, 245] on span "A/B Summary" at bounding box center [255, 254] width 99 height 18
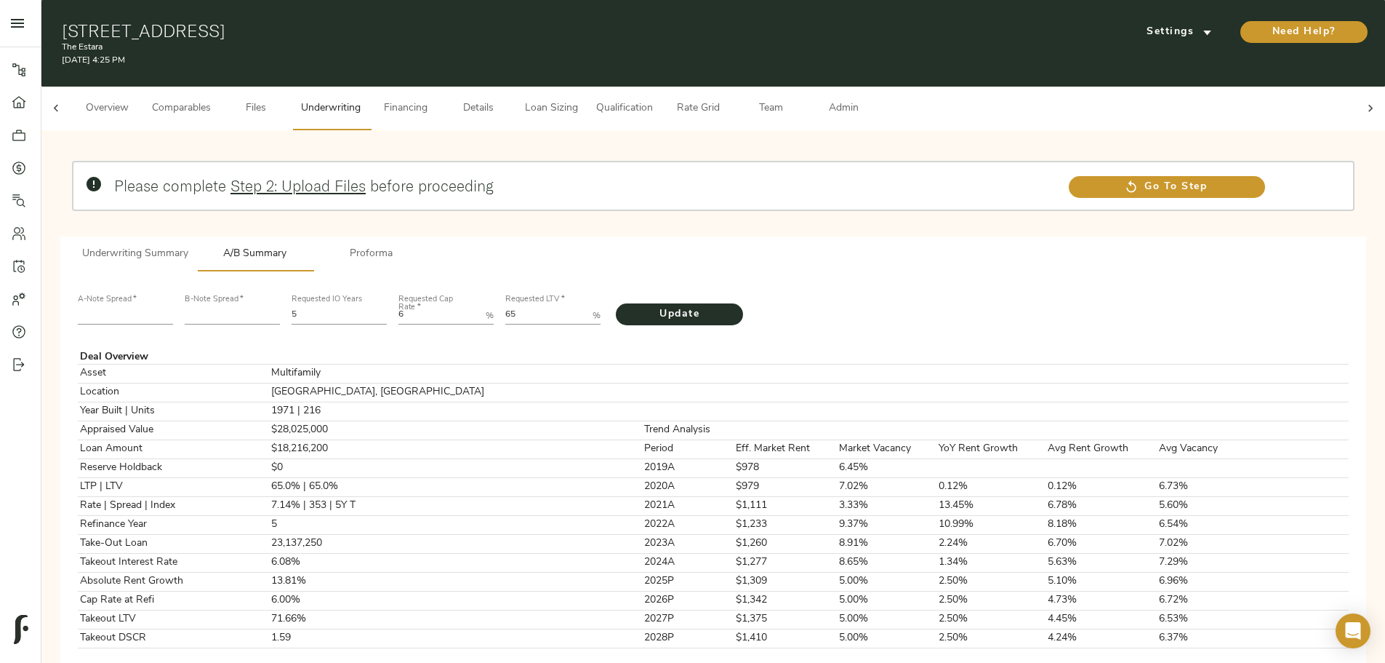
click at [280, 306] on input "number" at bounding box center [232, 314] width 95 height 17
click at [433, 102] on span "Financing" at bounding box center [405, 109] width 55 height 18
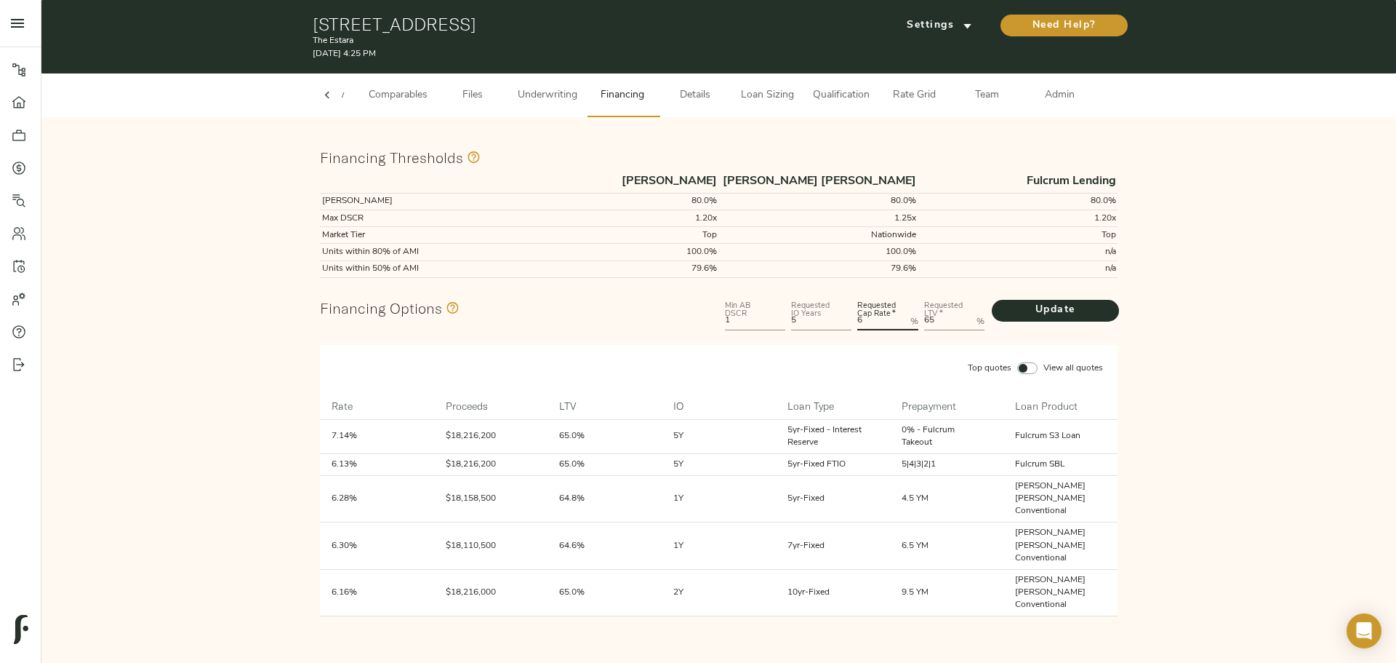
click at [876, 326] on Rate "6" at bounding box center [880, 321] width 47 height 17
type Rate "5.75"
click at [1063, 319] on span "Update" at bounding box center [1056, 310] width 98 height 18
click at [548, 80] on button "Underwriting" at bounding box center [547, 95] width 77 height 44
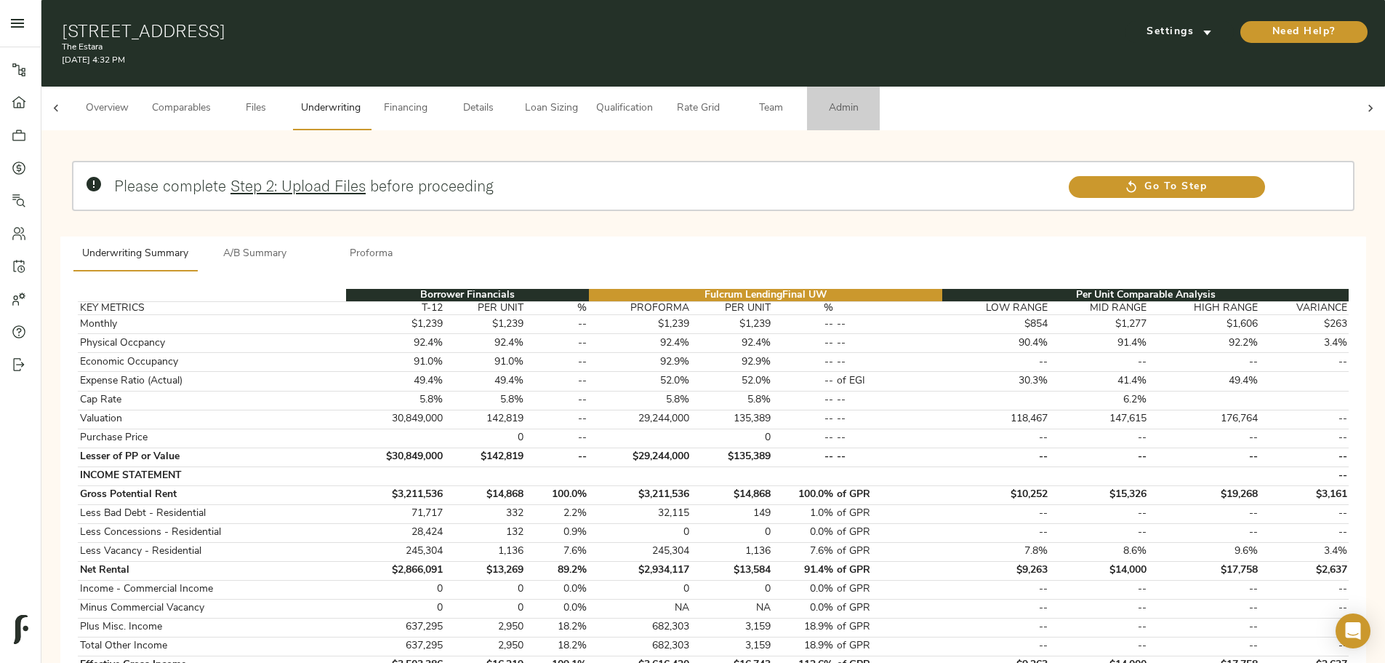
click at [871, 100] on span "Admin" at bounding box center [843, 109] width 55 height 18
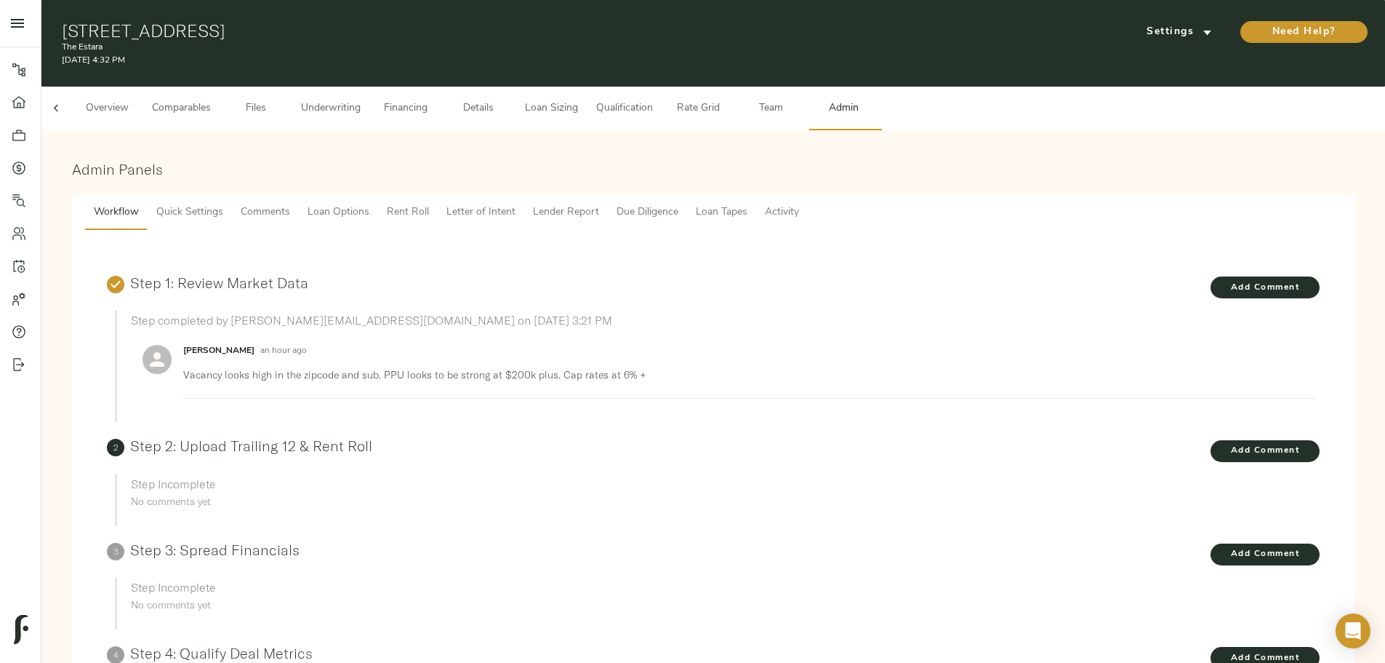
click at [599, 204] on span "Lender Report" at bounding box center [566, 213] width 66 height 18
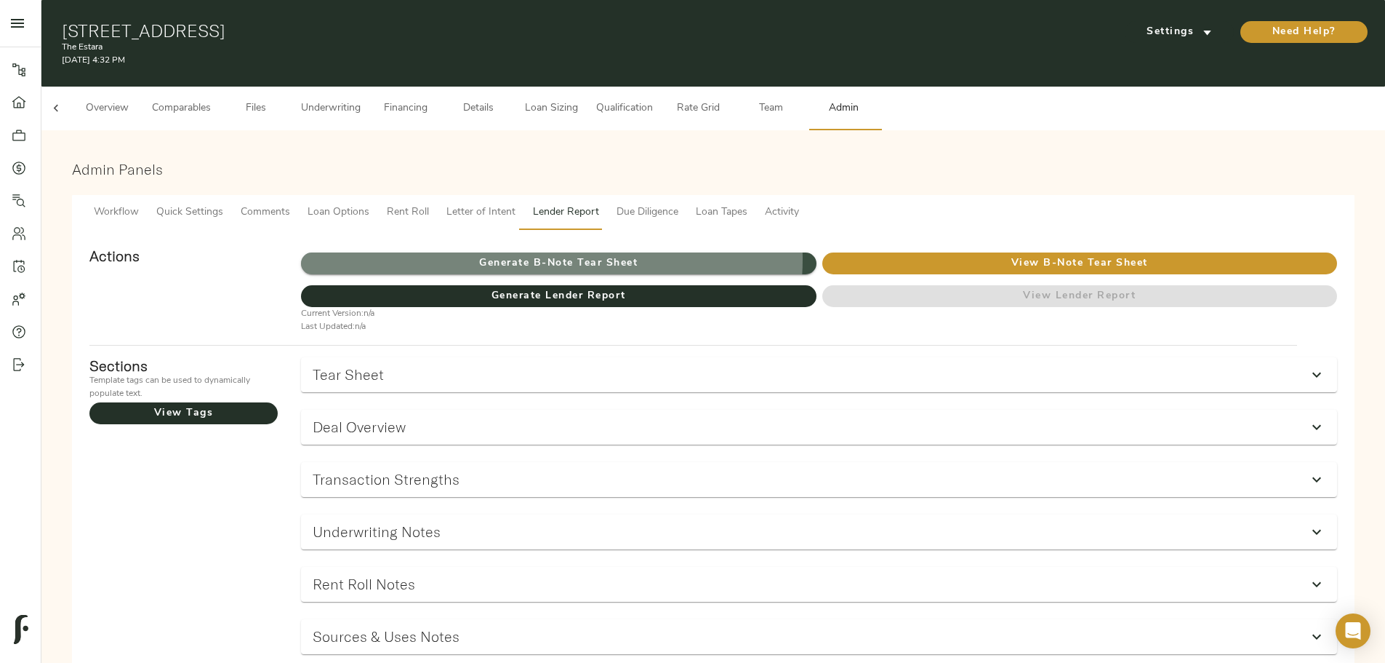
click at [717, 255] on span "Generate B-Note Tear Sheet" at bounding box center [558, 264] width 515 height 18
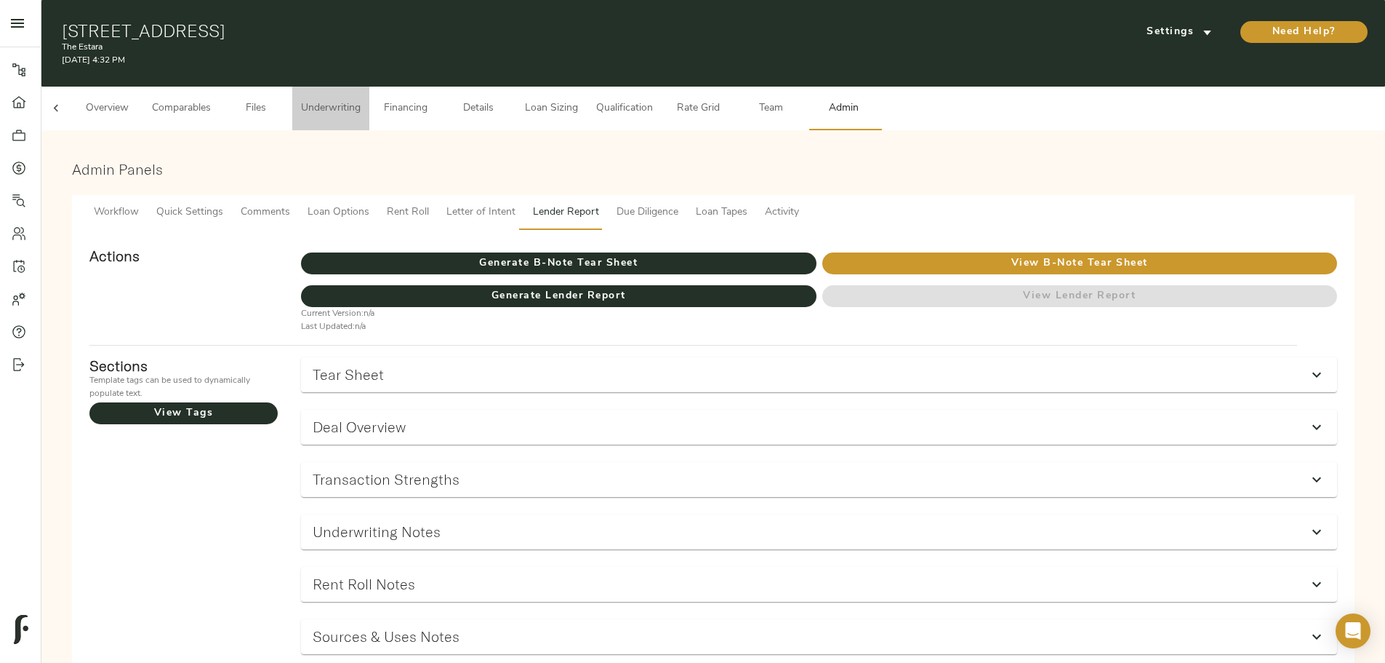
click at [369, 87] on button "Underwriting" at bounding box center [330, 109] width 77 height 44
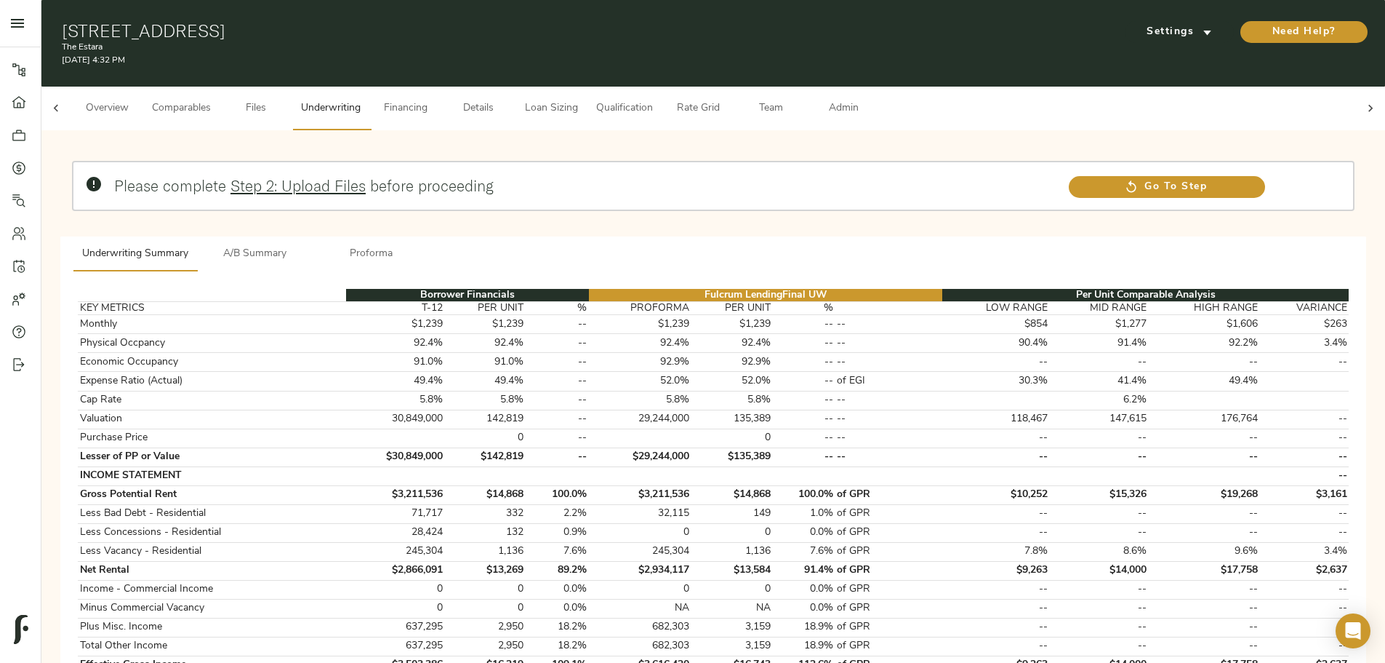
click at [305, 245] on span "A/B Summary" at bounding box center [255, 254] width 99 height 18
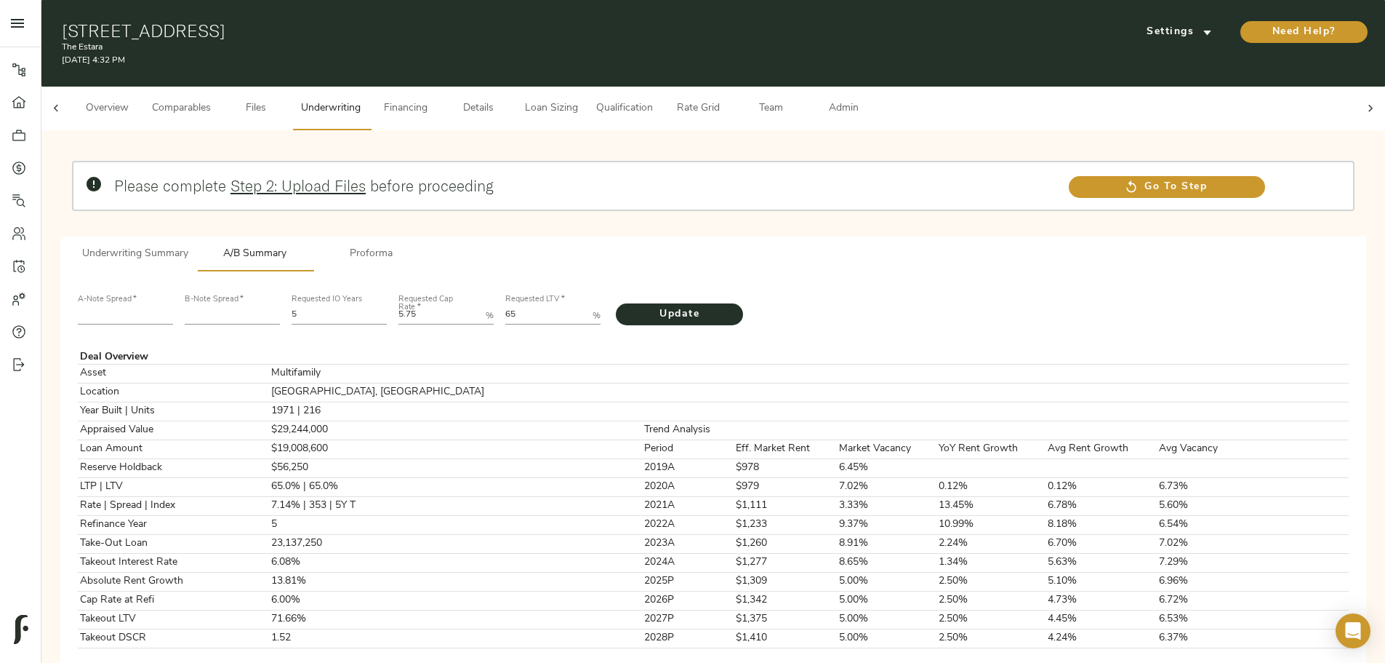
click at [587, 306] on LTV "65" at bounding box center [545, 314] width 81 height 17
type LTV "77.822"
click at [173, 306] on input "number" at bounding box center [125, 314] width 95 height 17
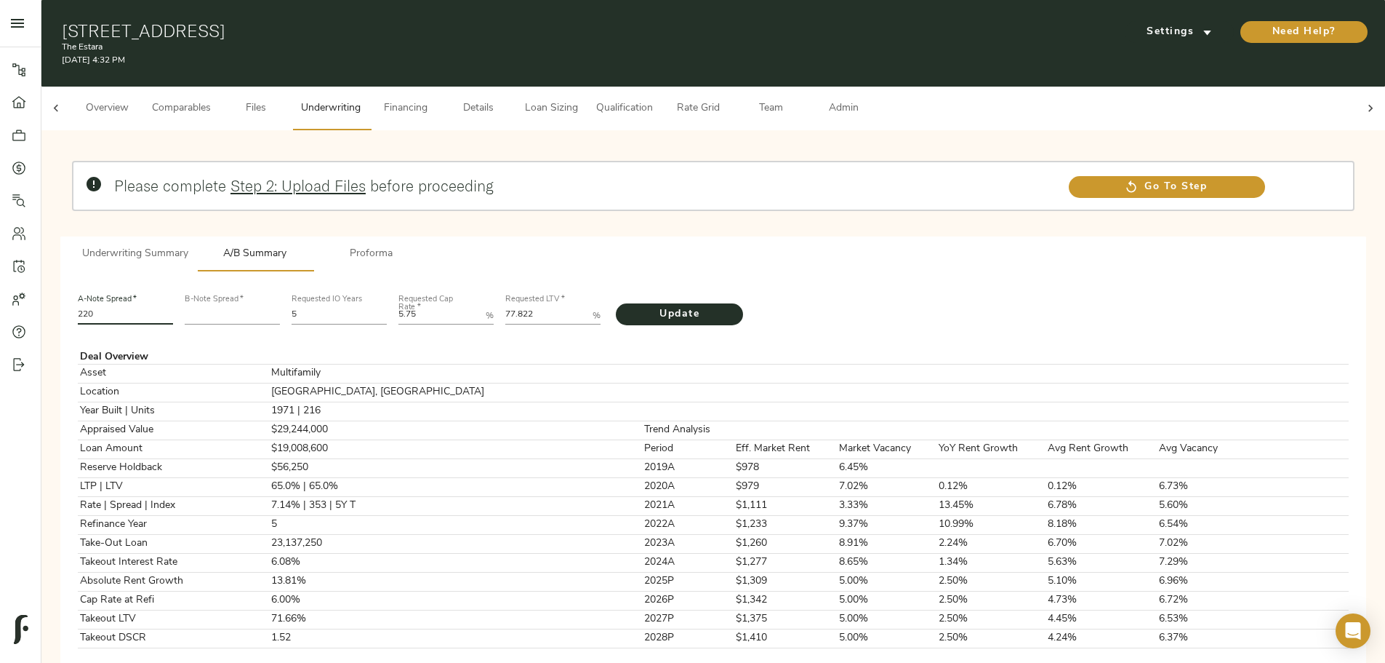
type input "220"
click at [280, 306] on input "number" at bounding box center [232, 314] width 95 height 17
type input "666"
click at [729, 305] on span "Update" at bounding box center [680, 314] width 98 height 18
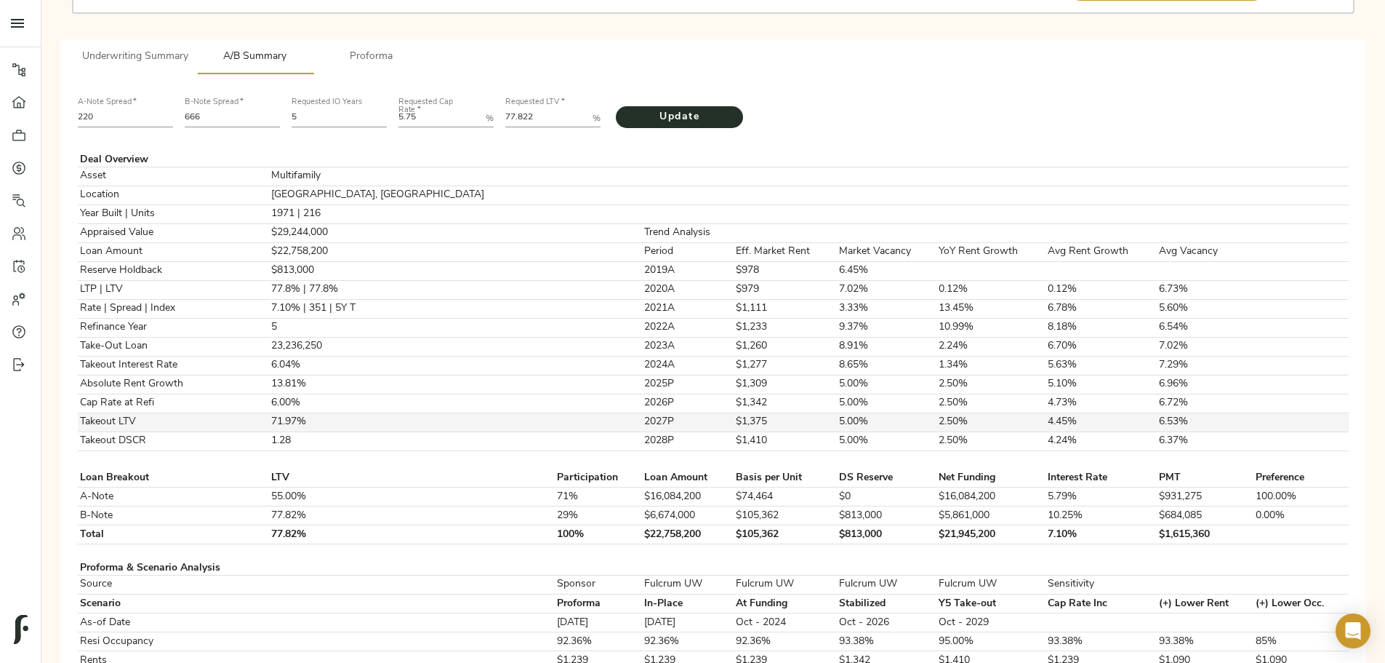
scroll to position [291, 0]
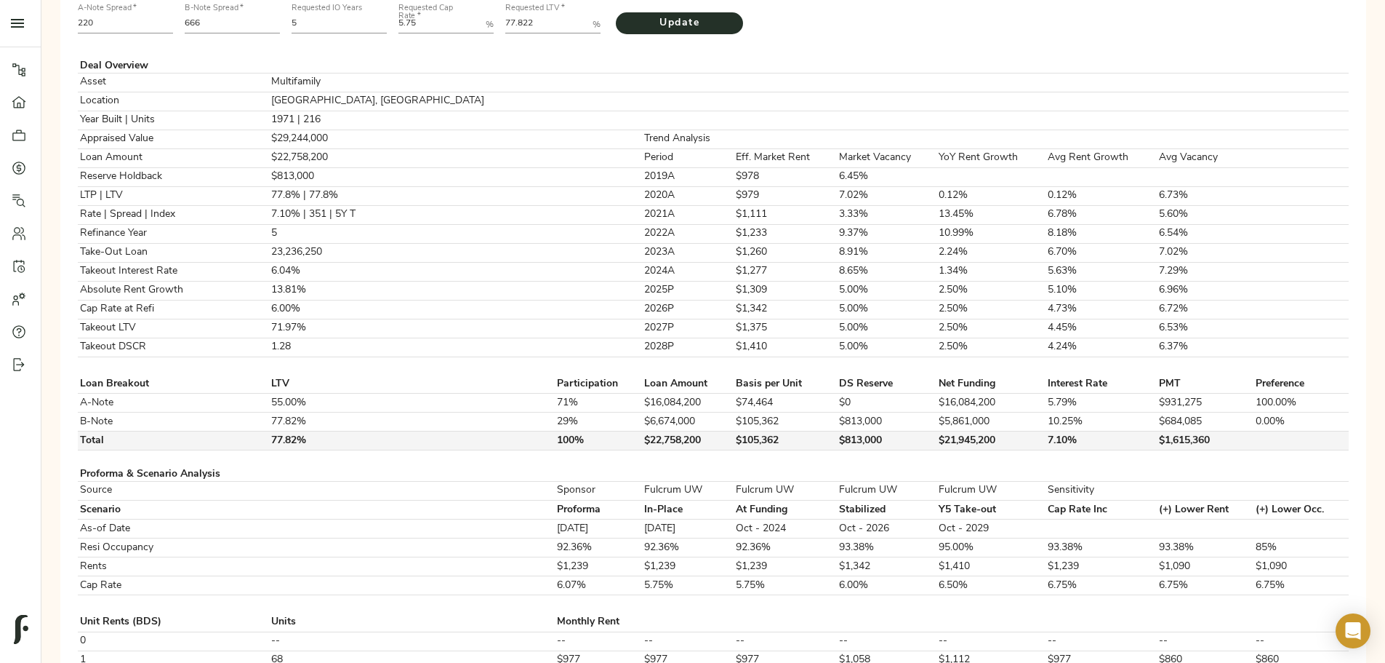
click at [837, 450] on td "$813,000" at bounding box center [887, 440] width 100 height 19
copy td "$813,000"
click at [313, 499] on div "A-Note Spread   * 220 B-Note Spread   * 666 Requested IO Years 5 Requested Cap …" at bounding box center [713, 652] width 1306 height 1345
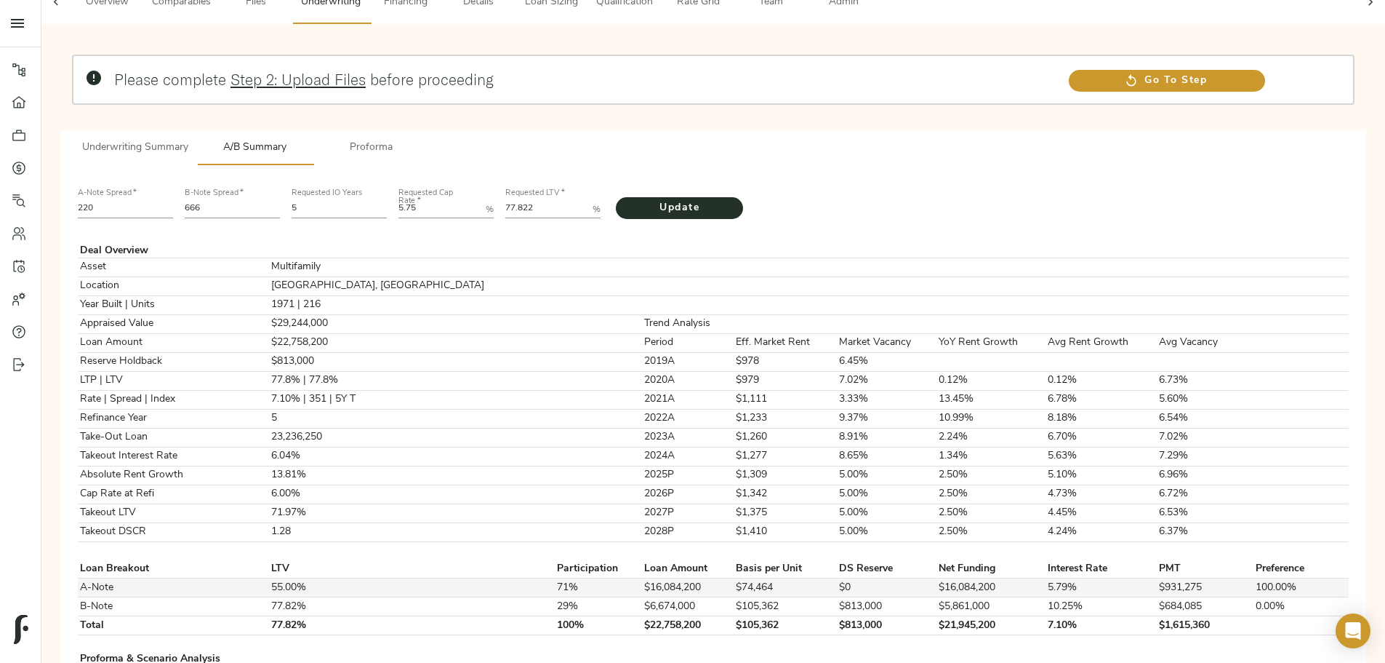
scroll to position [0, 0]
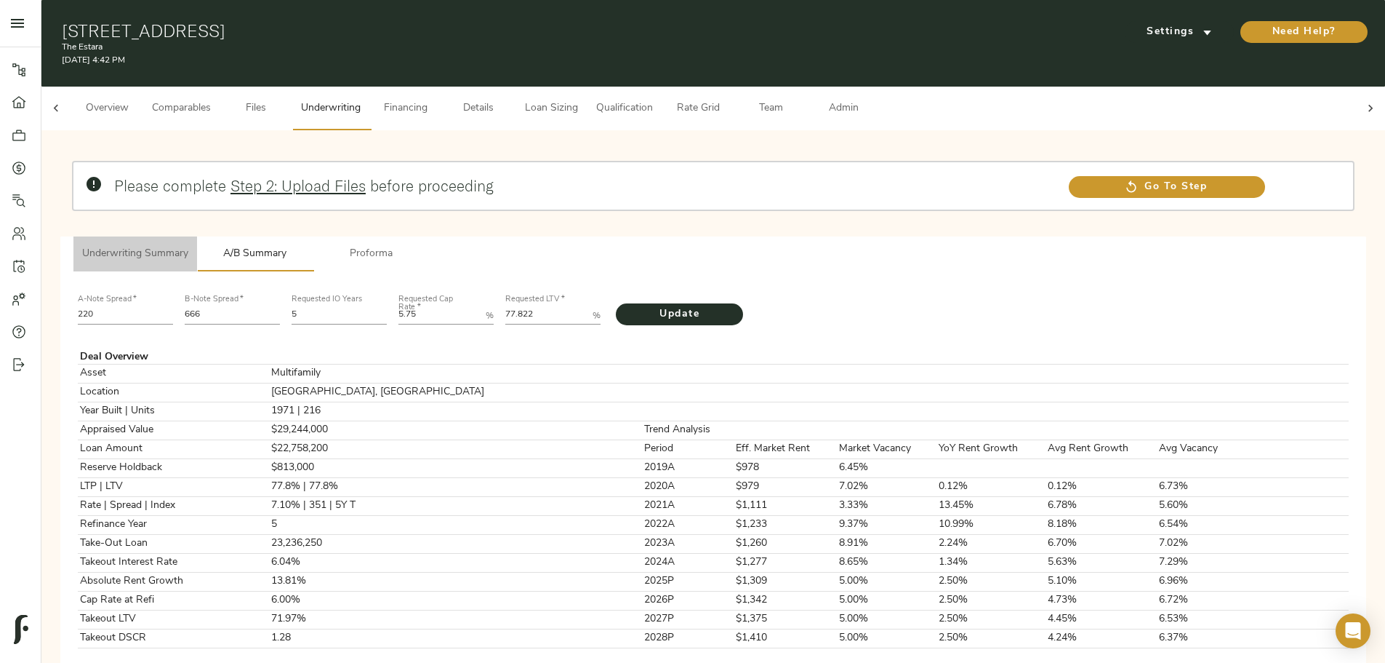
click at [188, 245] on span "Underwriting Summary" at bounding box center [135, 254] width 106 height 18
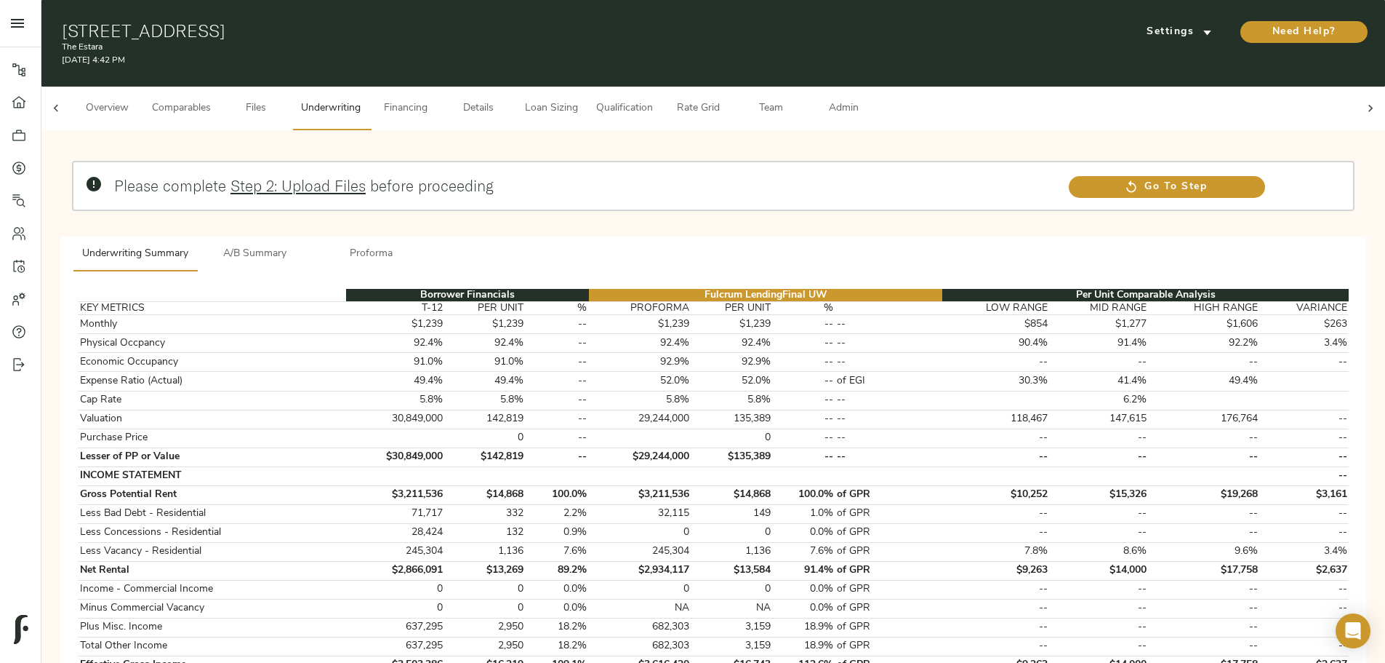
drag, startPoint x: 300, startPoint y: 21, endPoint x: 509, endPoint y: 30, distance: 209.6
click at [509, 30] on div "11321 Woodmeadow Pkwy, Dallas, TX 75228 The Estara September 10, 2025 4:42 PM S…" at bounding box center [713, 43] width 1344 height 87
copy h1 "11321 Woodmeadow Pkwy"
drag, startPoint x: 518, startPoint y: 28, endPoint x: 665, endPoint y: 32, distance: 147.7
click at [665, 32] on h1 "11321 Woodmeadow Pkwy, Dallas, TX 75228" at bounding box center [496, 30] width 869 height 20
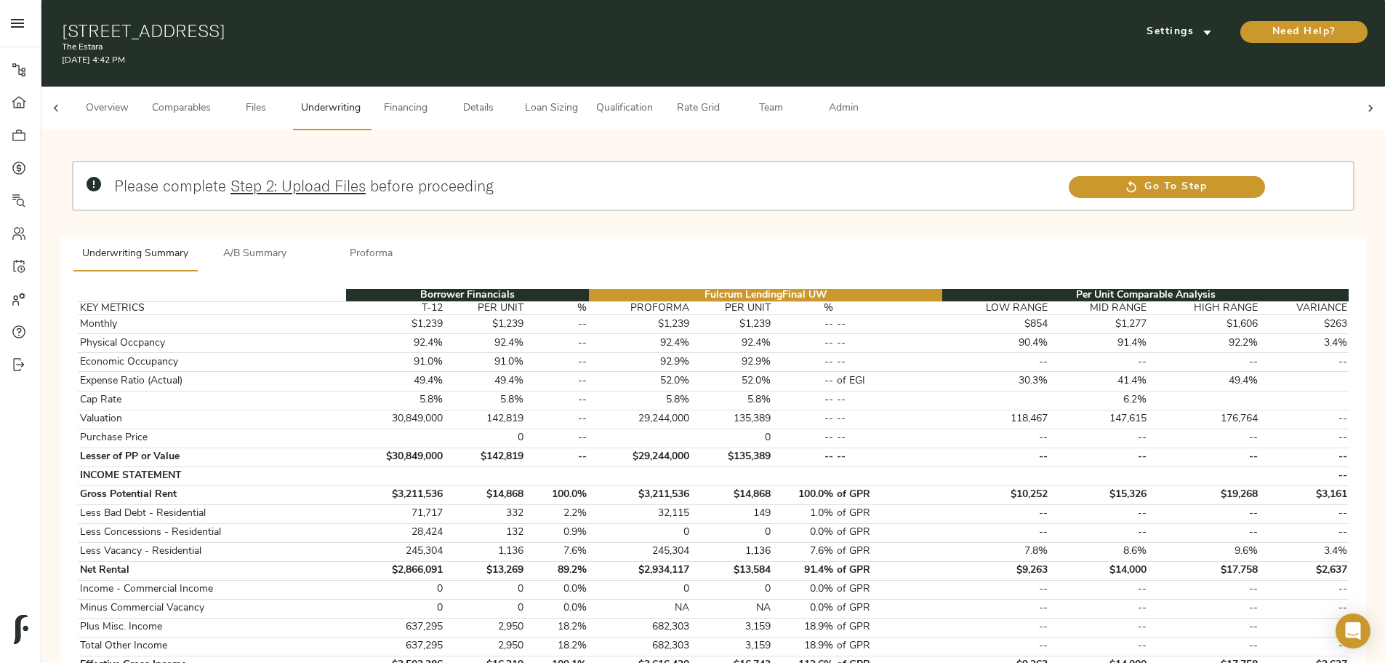
copy h1 "Dallas, TX 75228"
drag, startPoint x: 383, startPoint y: 95, endPoint x: 336, endPoint y: 99, distance: 47.4
click at [211, 100] on span "Comparables" at bounding box center [181, 109] width 59 height 18
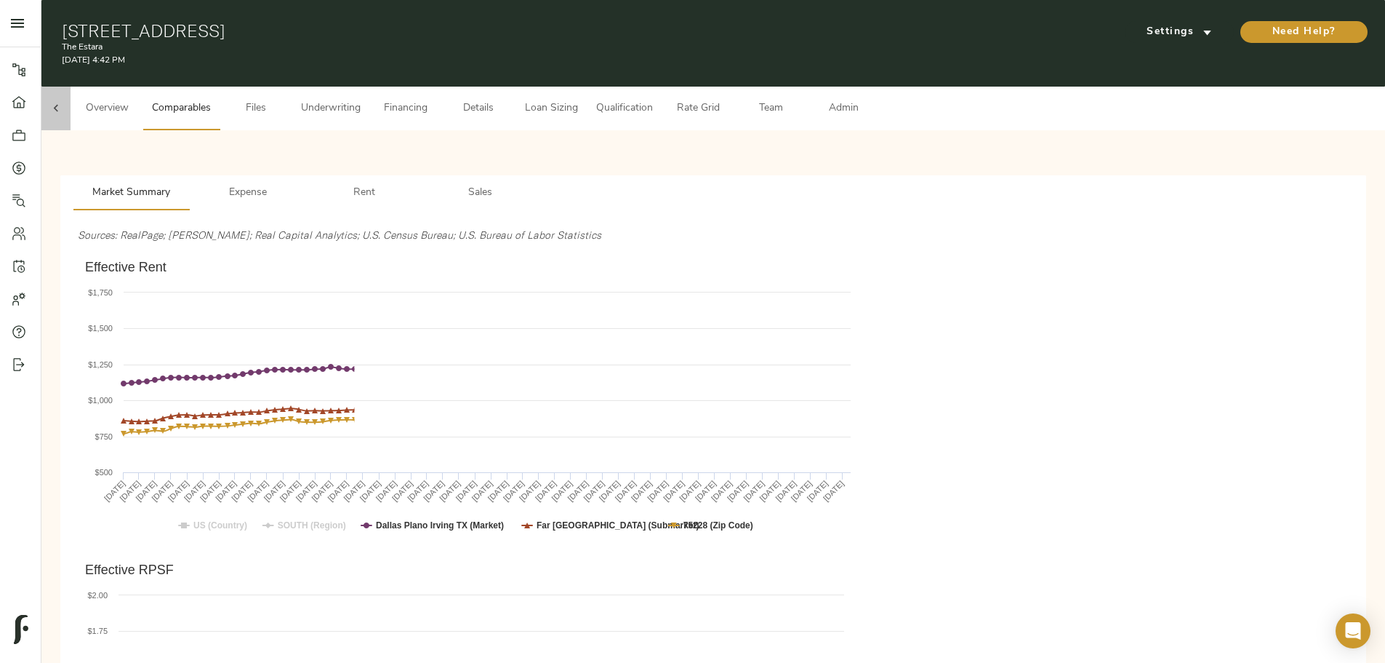
click at [71, 99] on div at bounding box center [55, 109] width 29 height 44
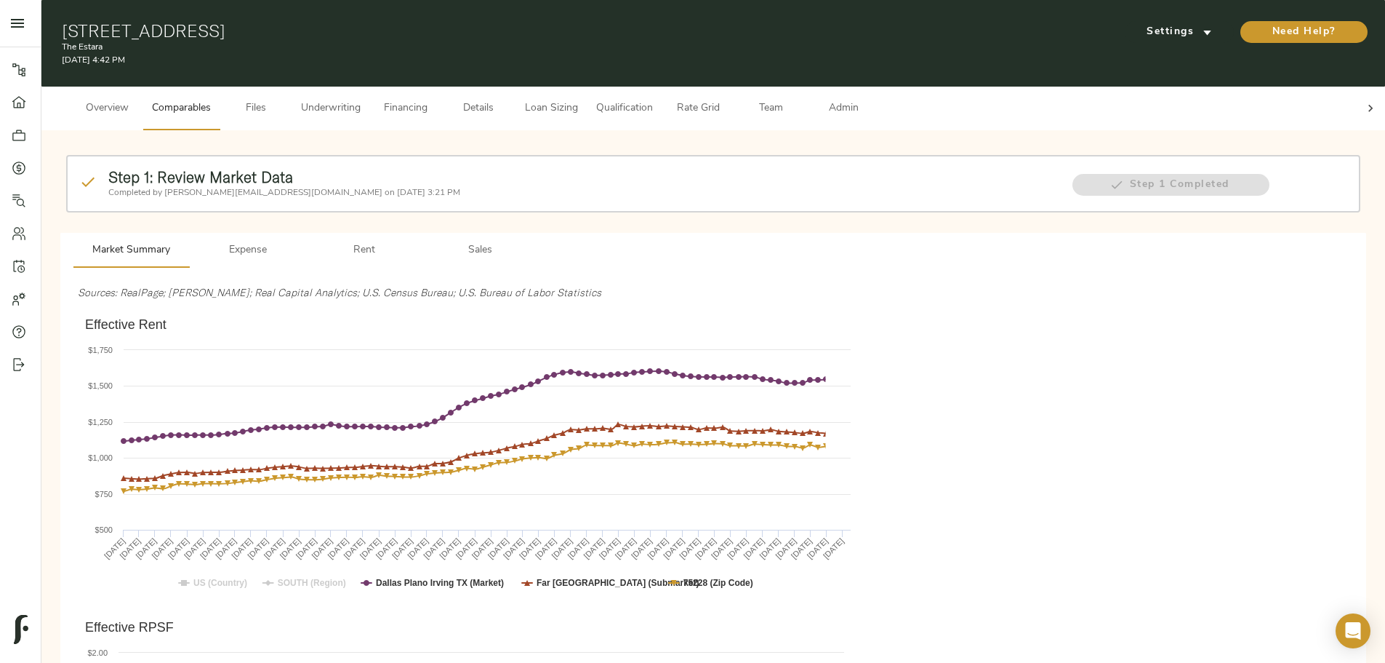
click at [135, 100] on span "Overview" at bounding box center [106, 109] width 55 height 18
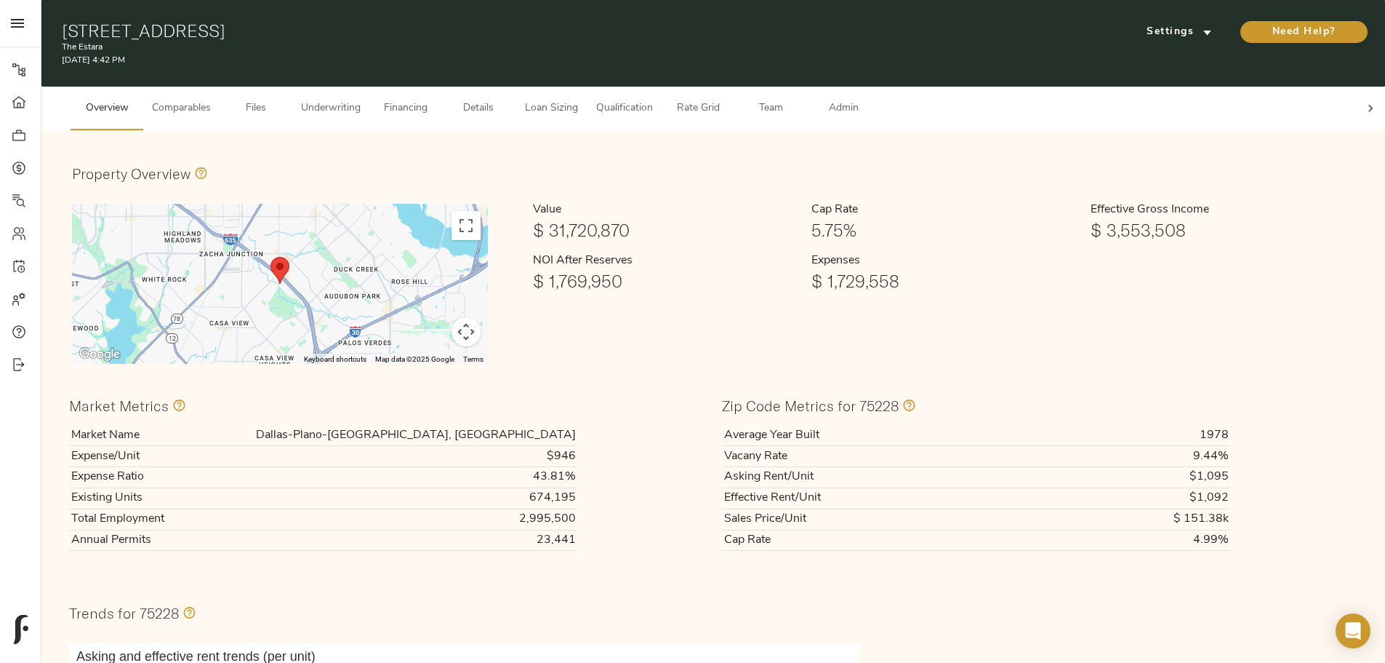
click at [577, 425] on td "Dallas-Plano-Irving, TX" at bounding box center [381, 435] width 391 height 20
copy td "Dallas-Plano-Irving, TX"
click at [433, 103] on span "Financing" at bounding box center [405, 109] width 55 height 18
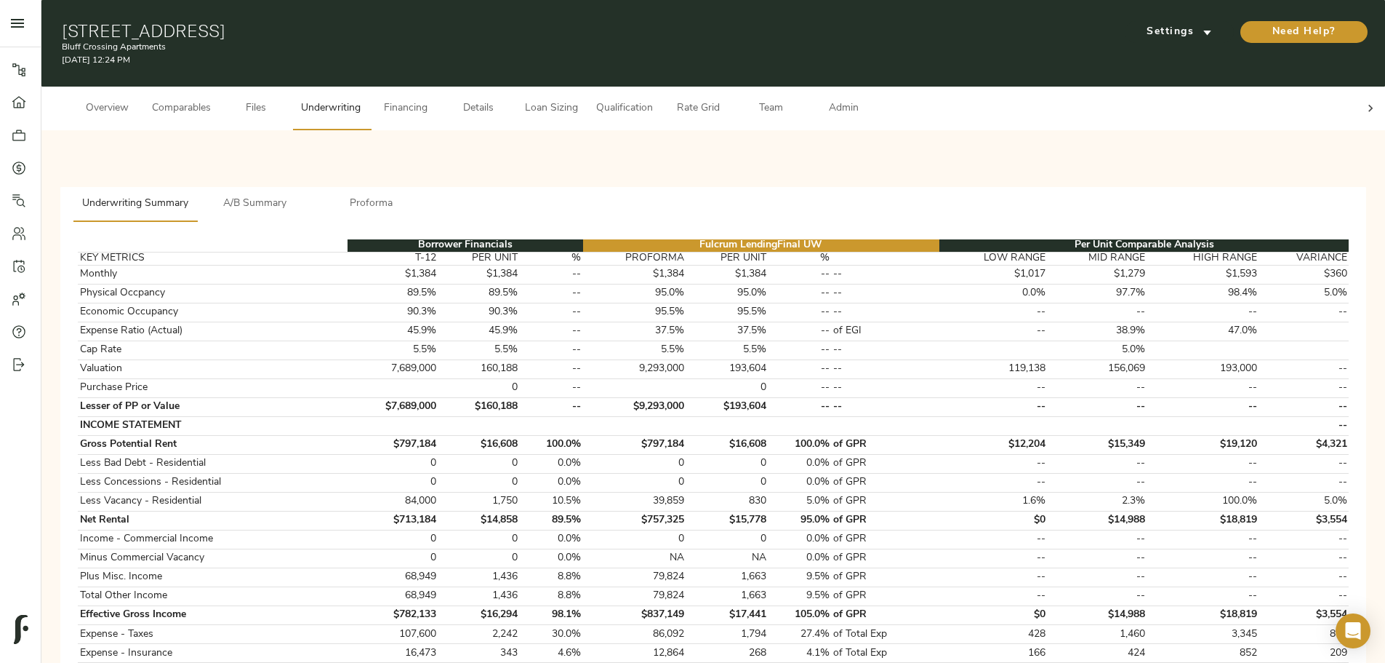
click at [555, 100] on span "Team" at bounding box center [770, 109] width 55 height 18
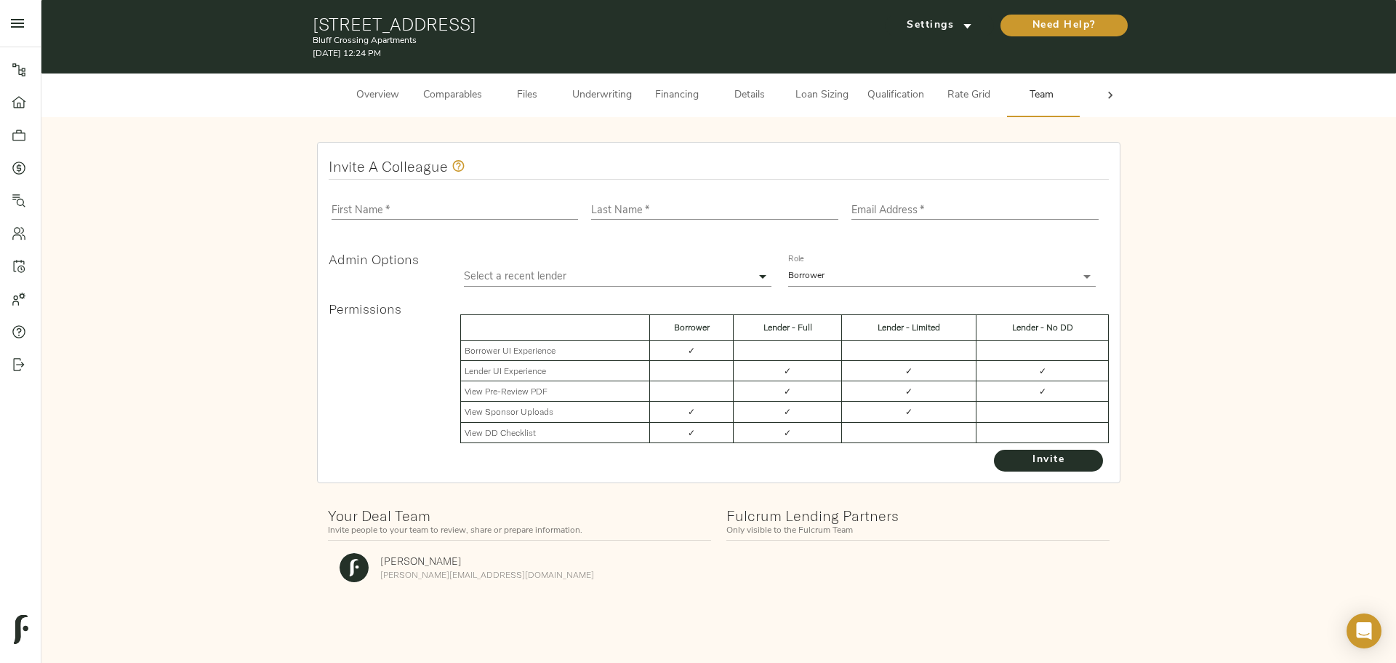
drag, startPoint x: 1119, startPoint y: 100, endPoint x: 1132, endPoint y: 108, distance: 15.7
click at [555, 104] on div "Overview Comparables Files Underwriting Financing Details Loan Sizing Qualifica…" at bounding box center [718, 95] width 1355 height 44
click at [555, 104] on div at bounding box center [1110, 95] width 29 height 44
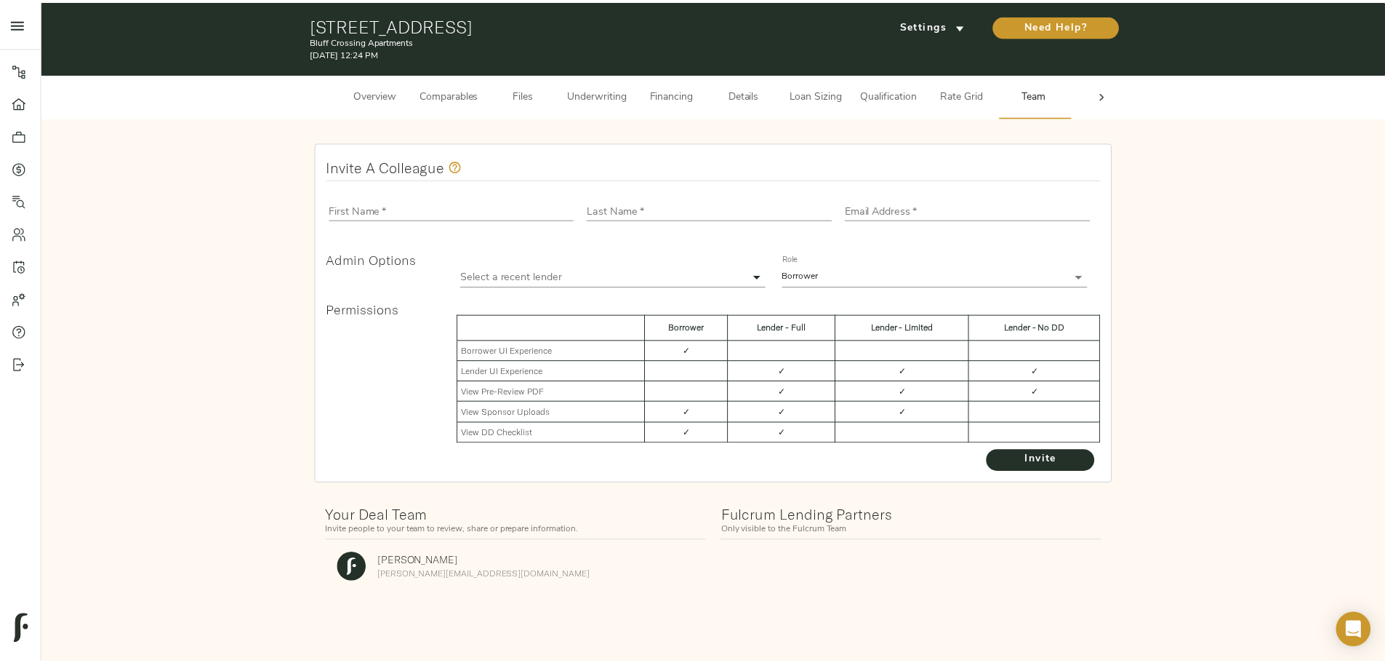
scroll to position [0, 57]
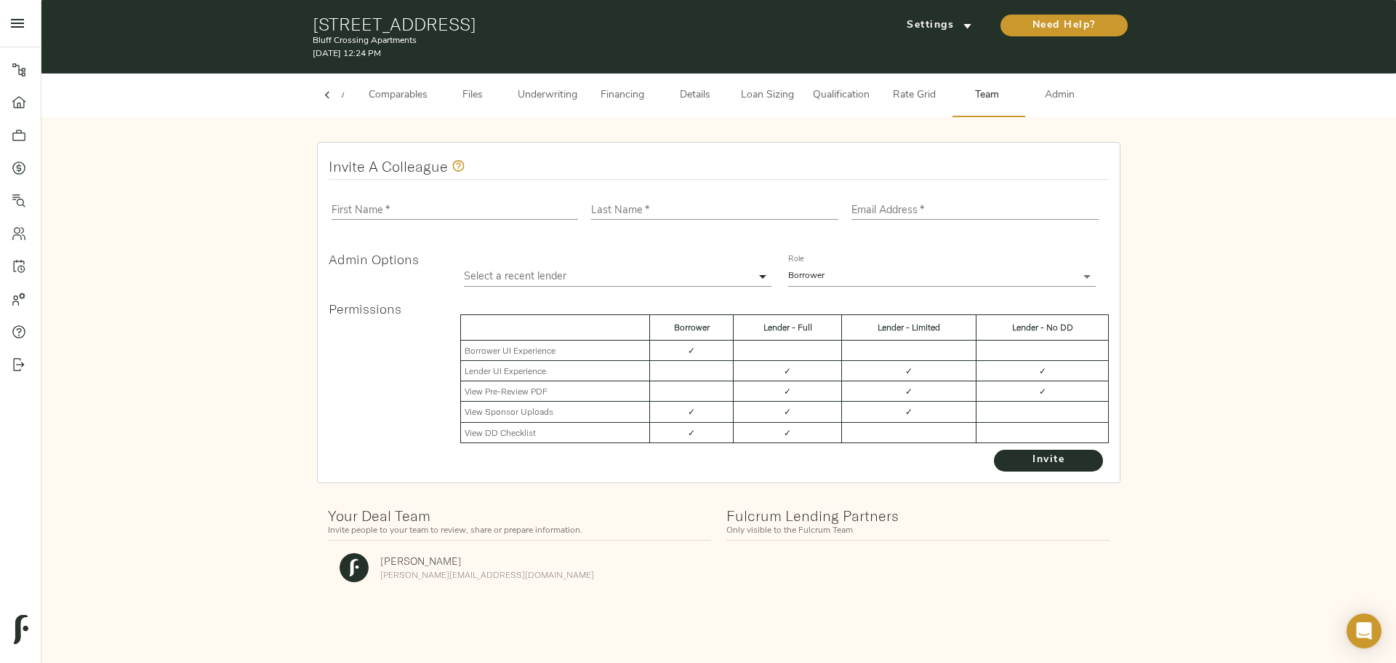
click at [555, 100] on span "Admin" at bounding box center [1060, 96] width 55 height 18
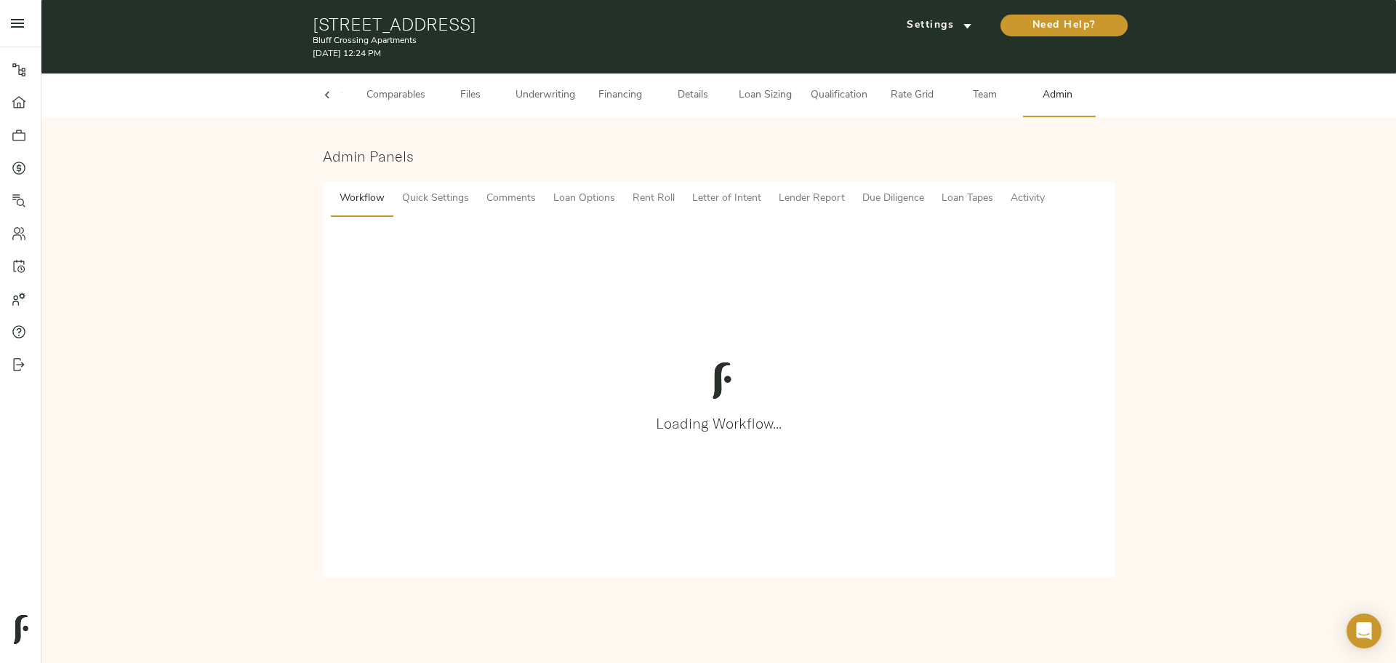
click at [500, 207] on span "Comments" at bounding box center [511, 199] width 49 height 18
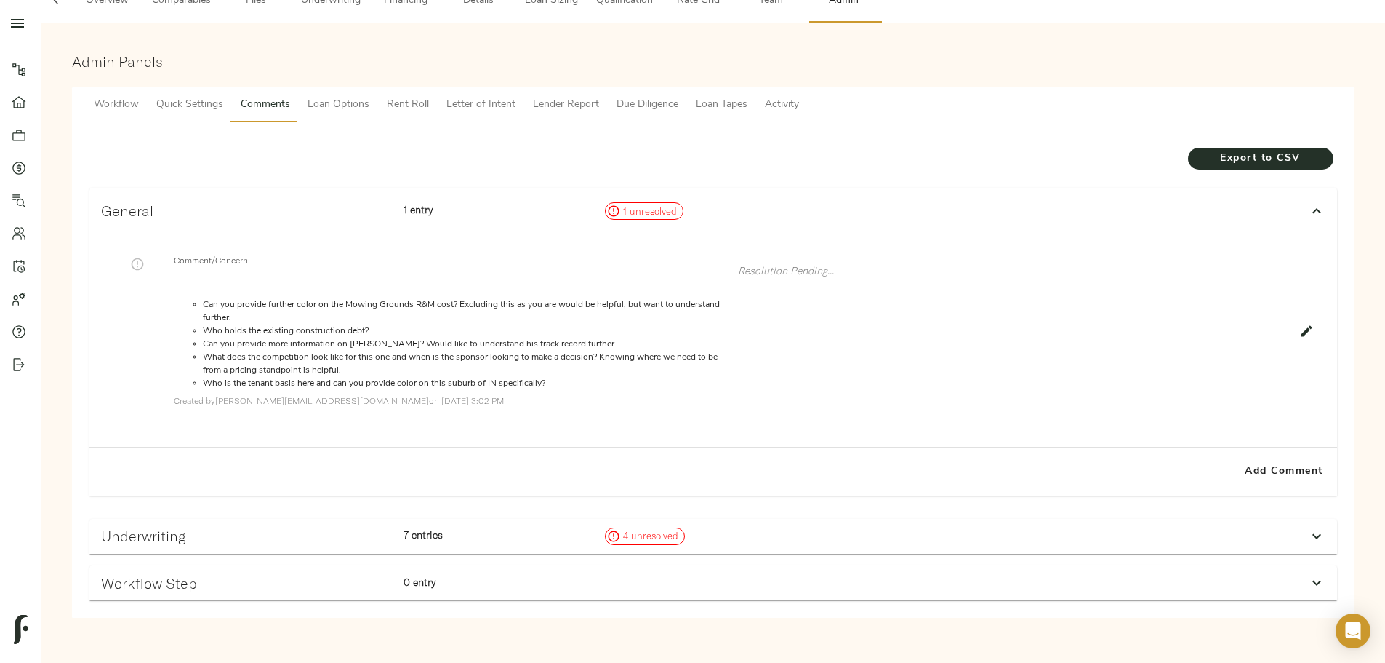
scroll to position [124, 0]
click at [555, 215] on span "Add Comment" at bounding box center [1284, 472] width 83 height 18
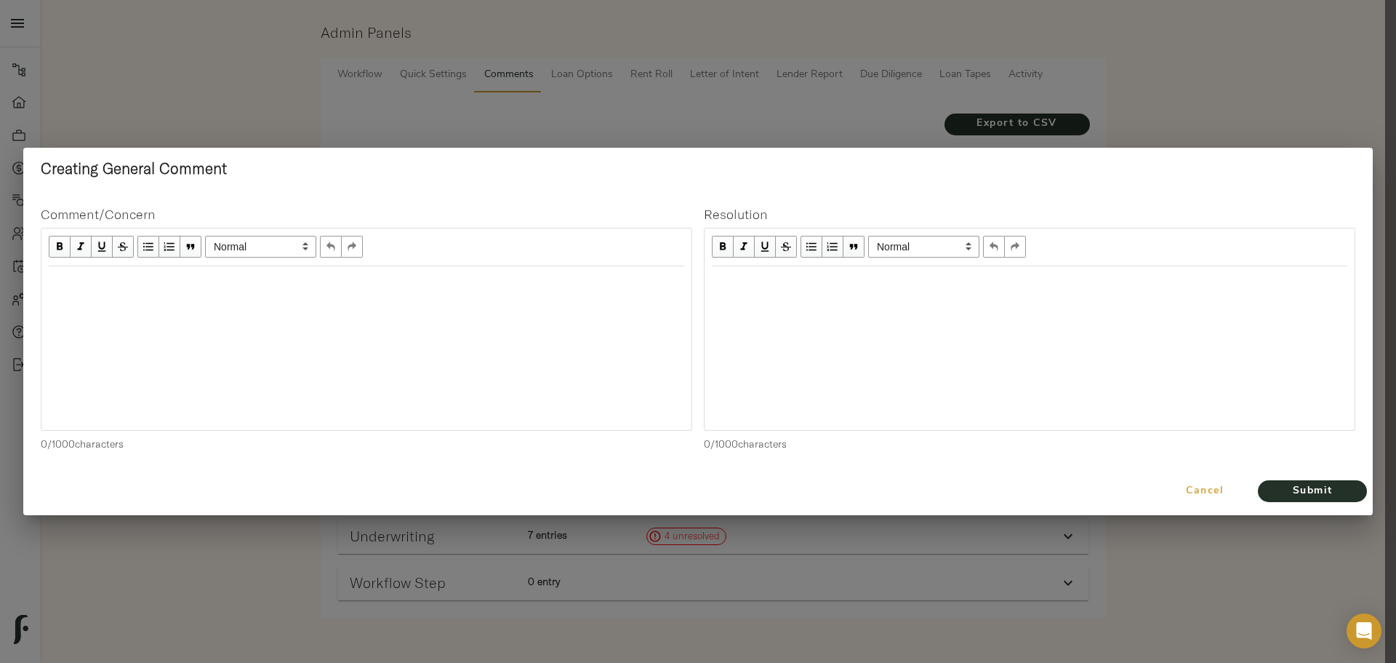
click at [555, 215] on button "Cancel" at bounding box center [1205, 491] width 95 height 36
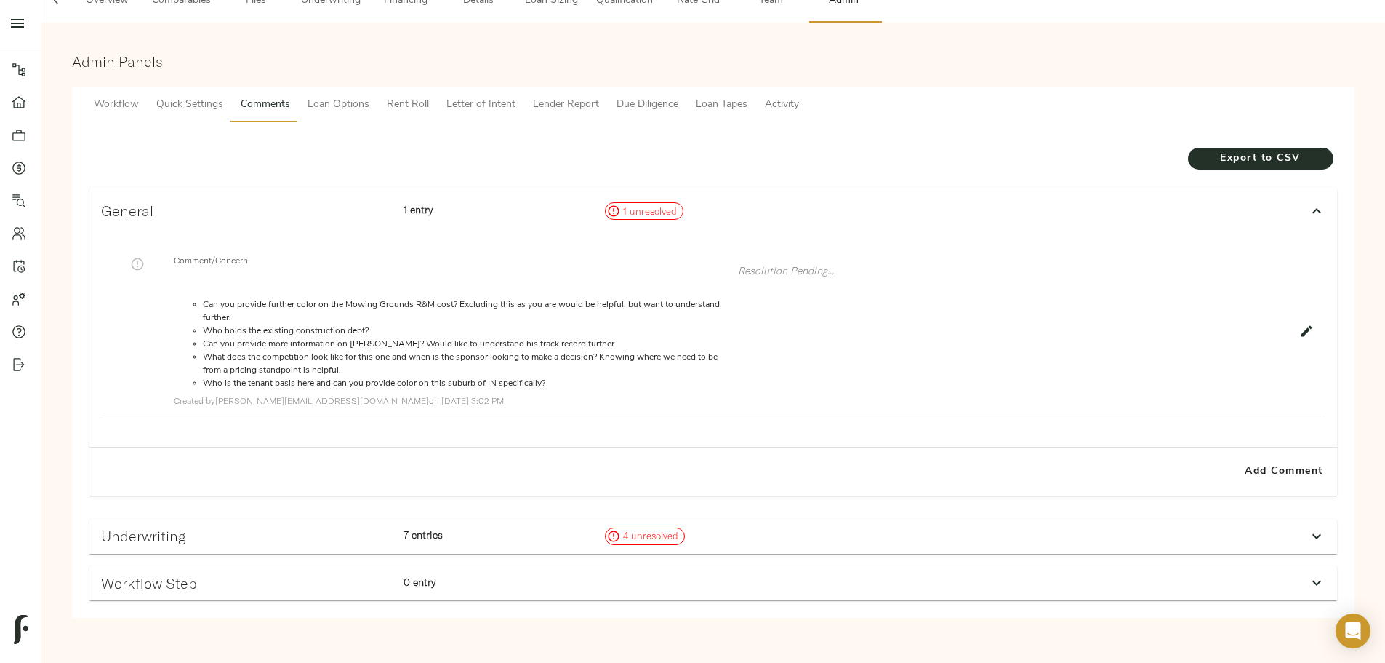
click at [555, 215] on div "Underwriting 7 entries 4 unresolved" at bounding box center [713, 536] width 1248 height 35
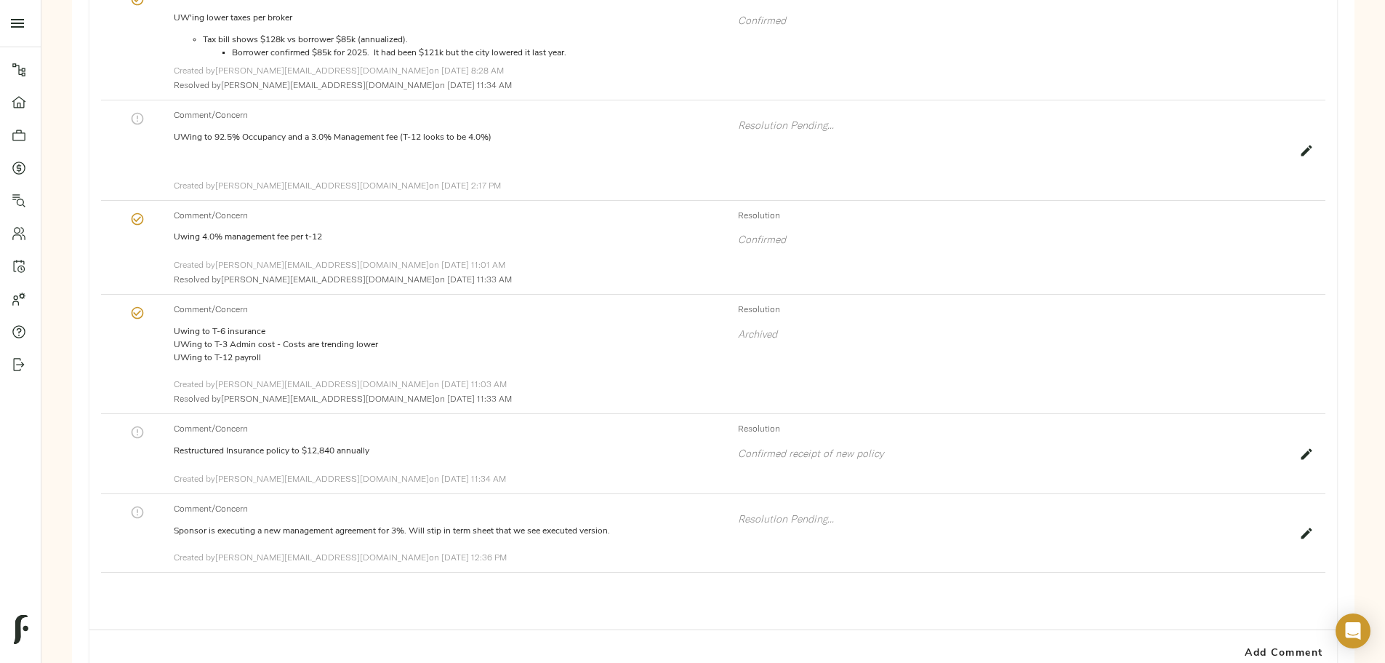
scroll to position [851, 0]
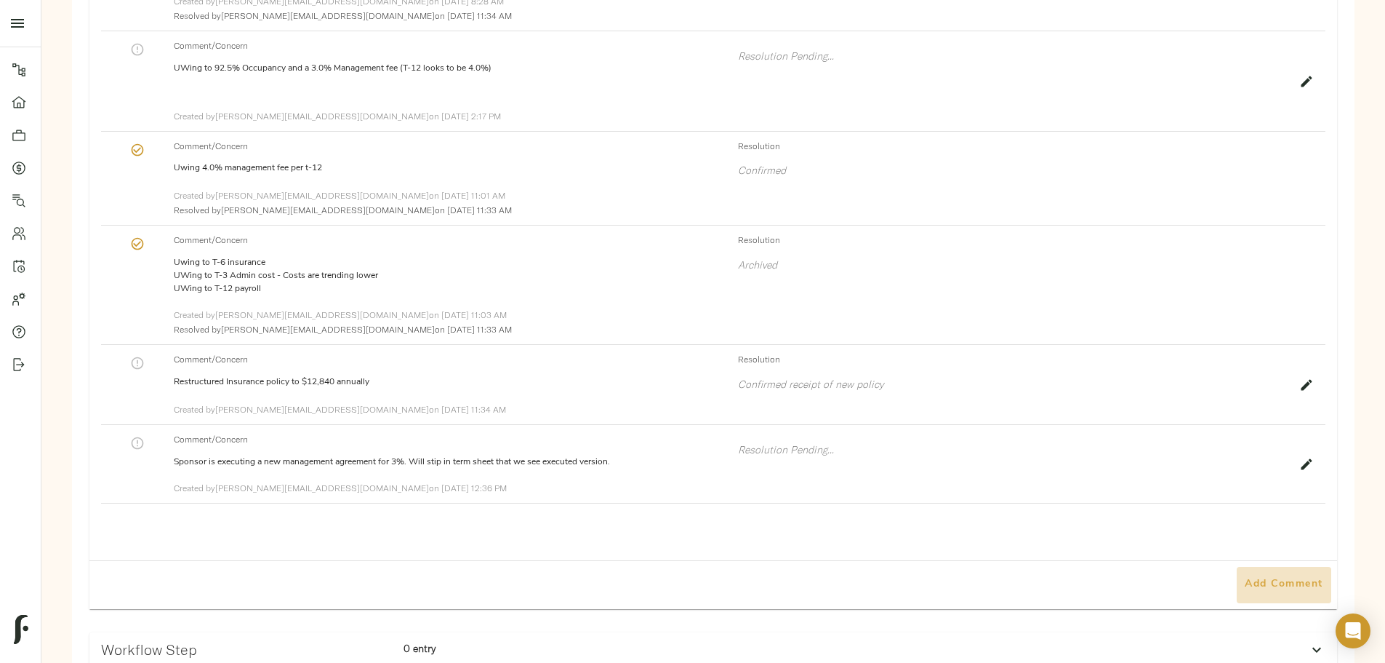
click at [555, 215] on span "Add Comment" at bounding box center [1284, 584] width 83 height 18
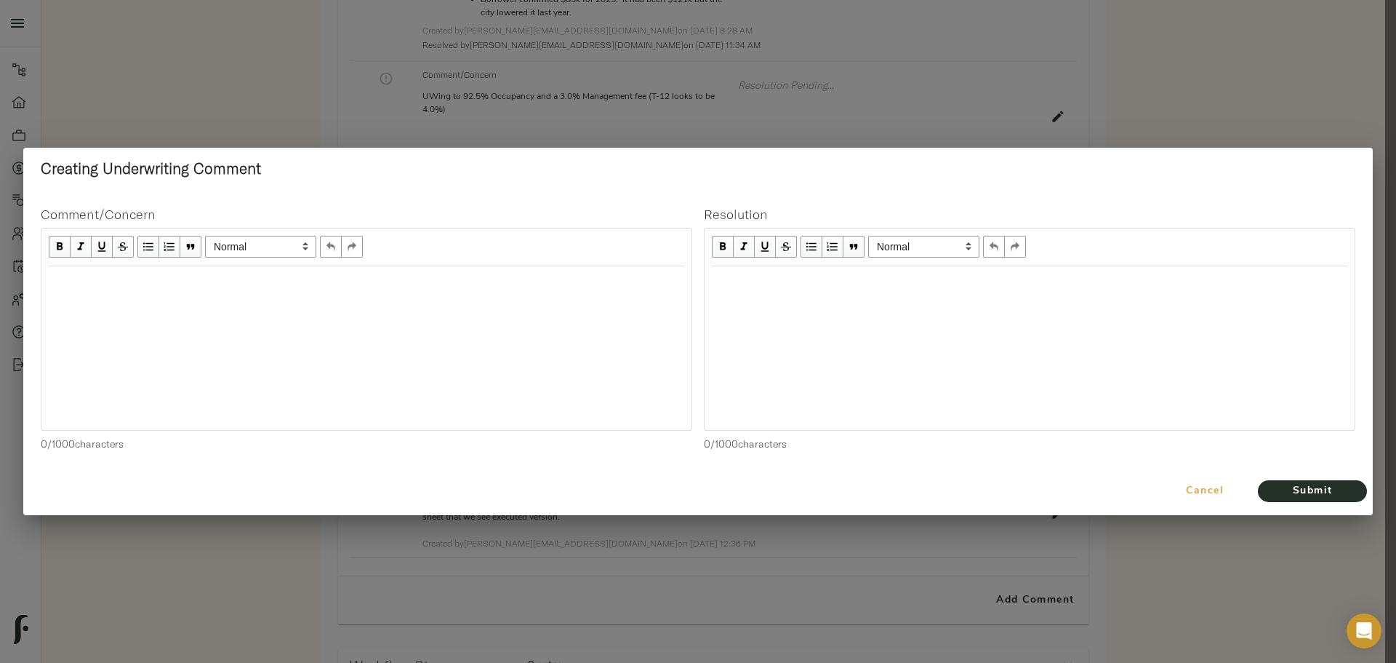
click at [555, 215] on span "Cancel" at bounding box center [1205, 491] width 83 height 18
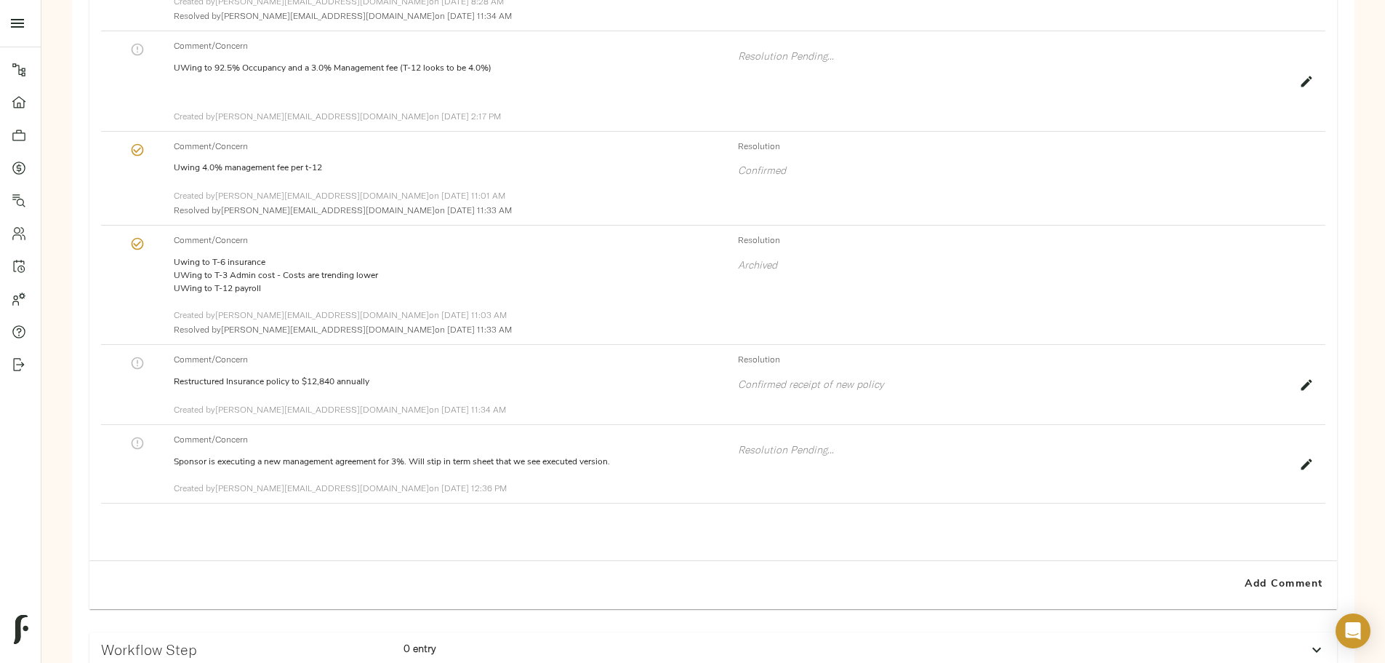
click at [555, 215] on button "button" at bounding box center [1306, 464] width 19 height 19
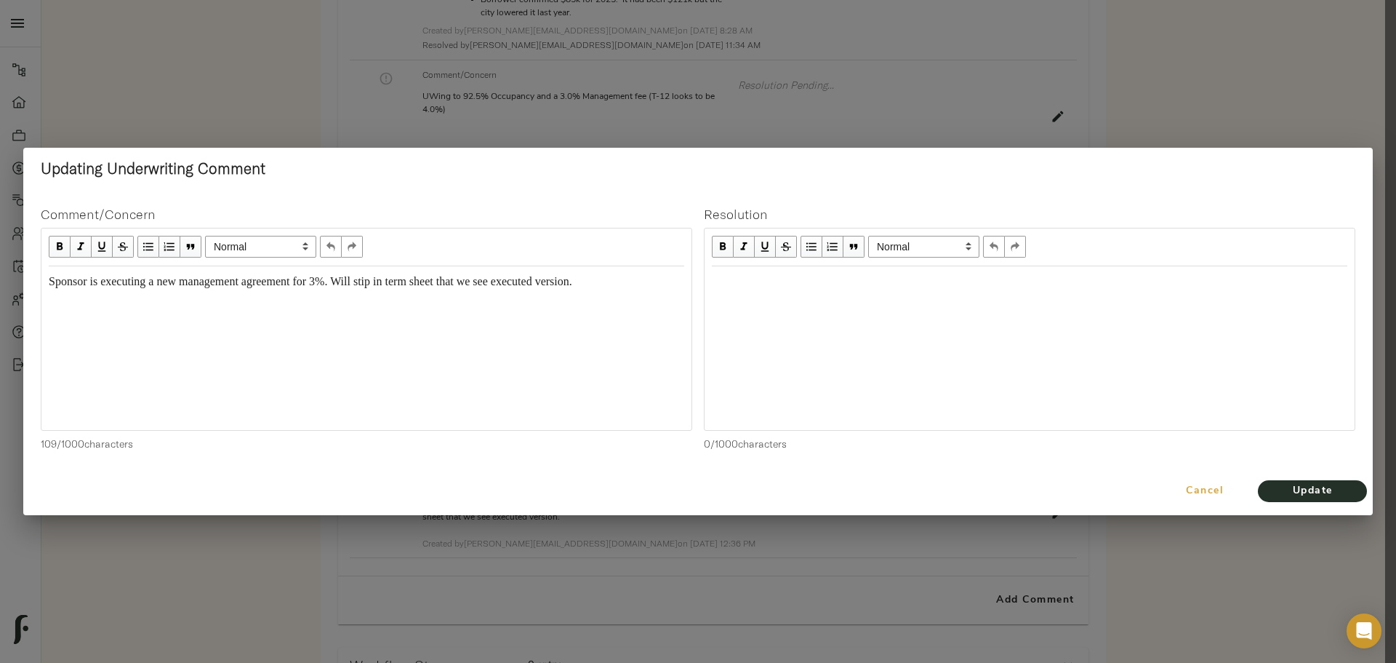
click at [555, 215] on span "Cancel" at bounding box center [1205, 491] width 83 height 18
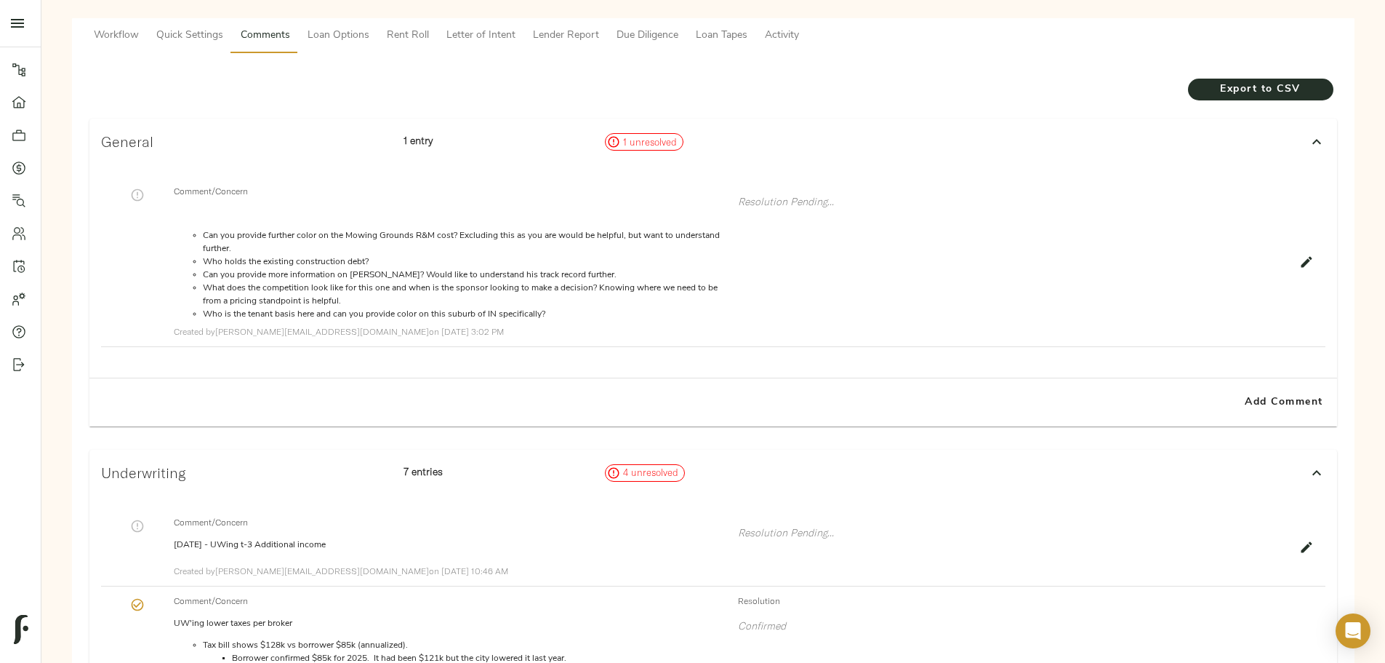
scroll to position [0, 0]
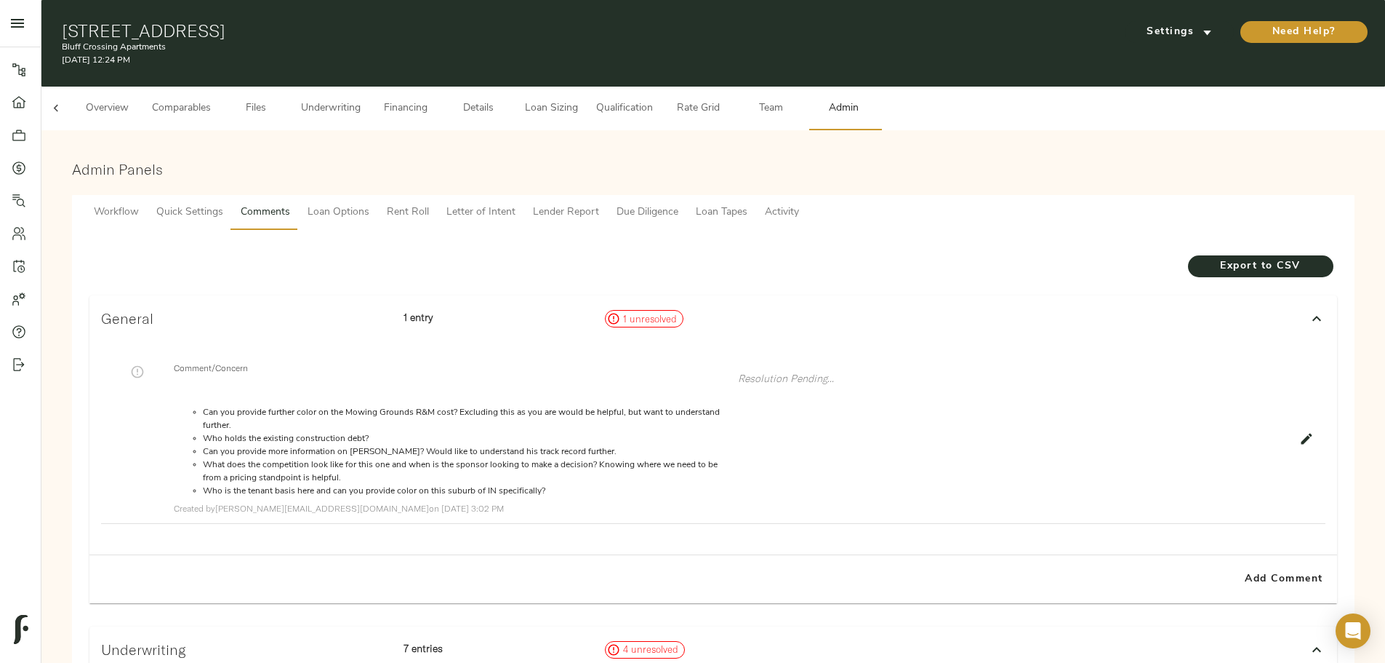
click at [361, 104] on span "Underwriting" at bounding box center [331, 109] width 60 height 18
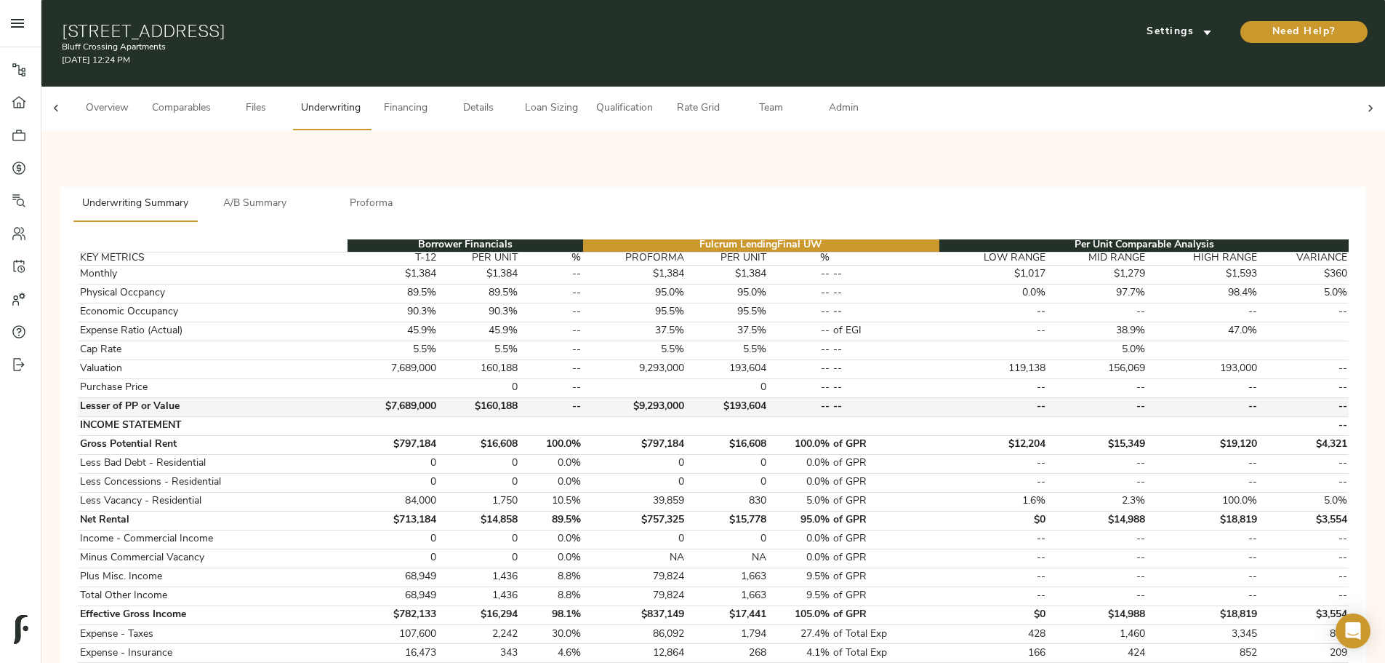
scroll to position [364, 0]
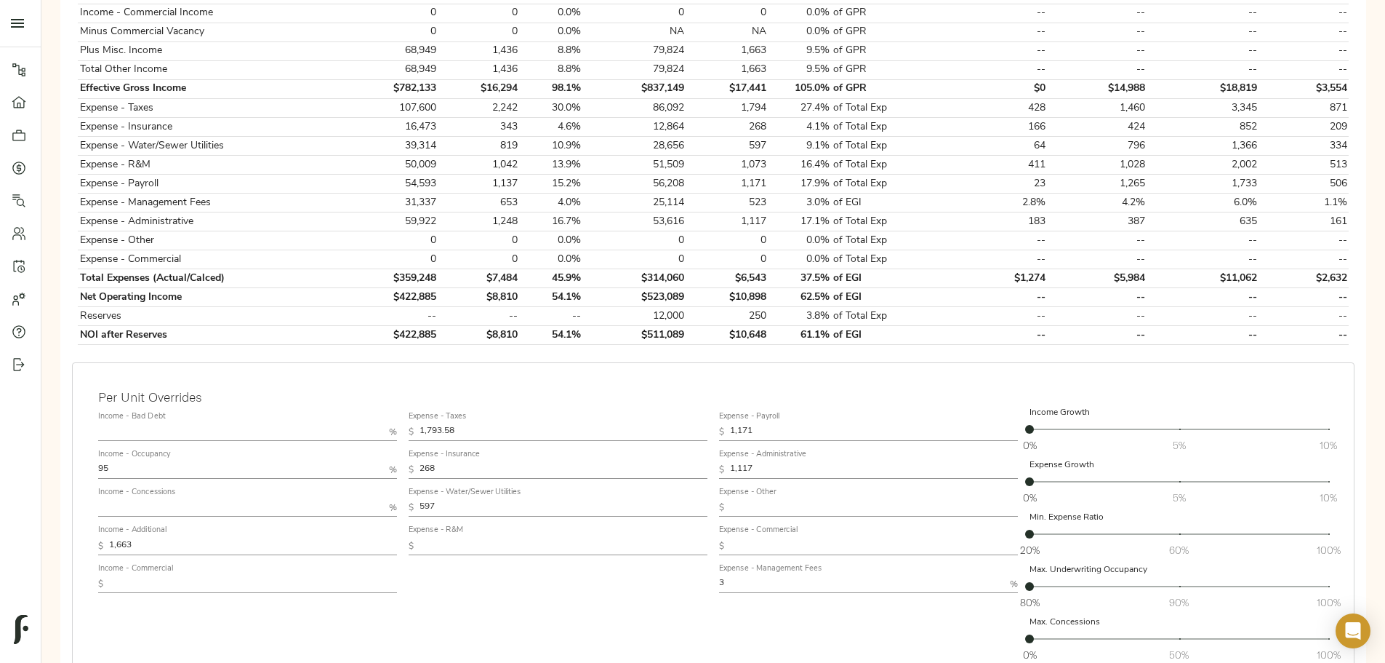
scroll to position [582, 0]
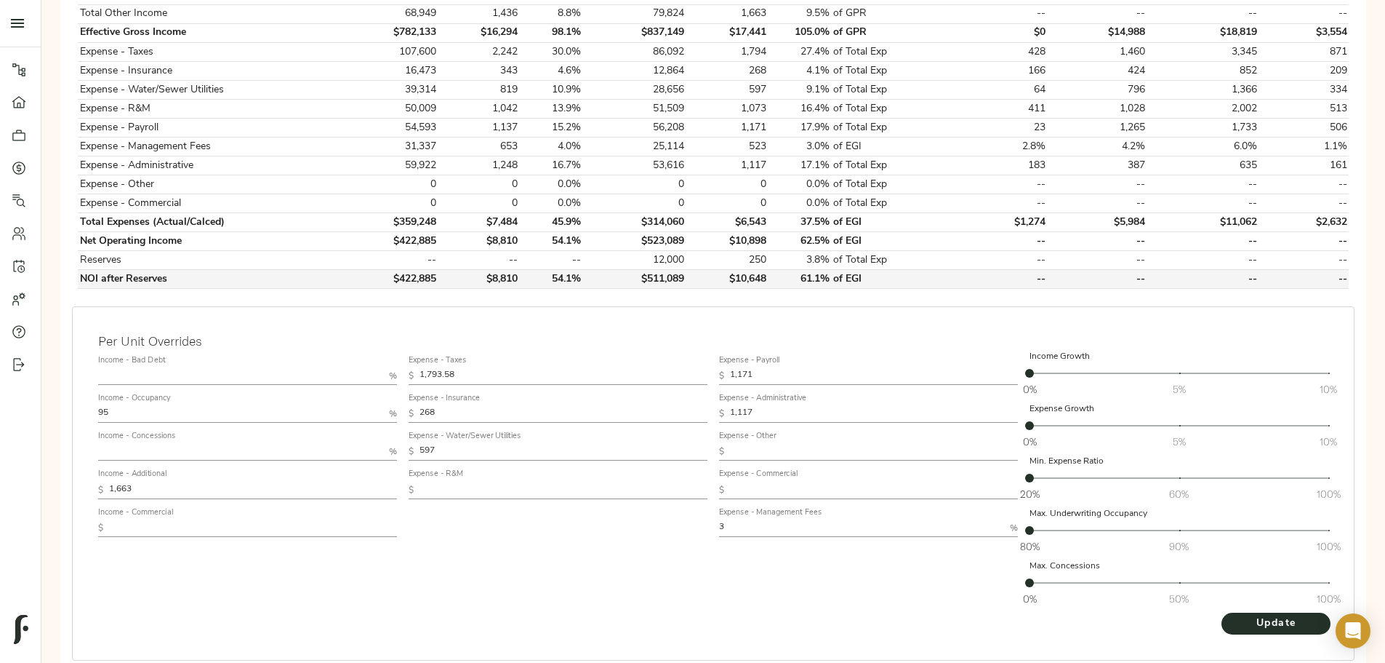
click at [544, 204] on td "$511,089" at bounding box center [634, 279] width 103 height 19
copy td "$511,089"
